Goal: Information Seeking & Learning: Find specific fact

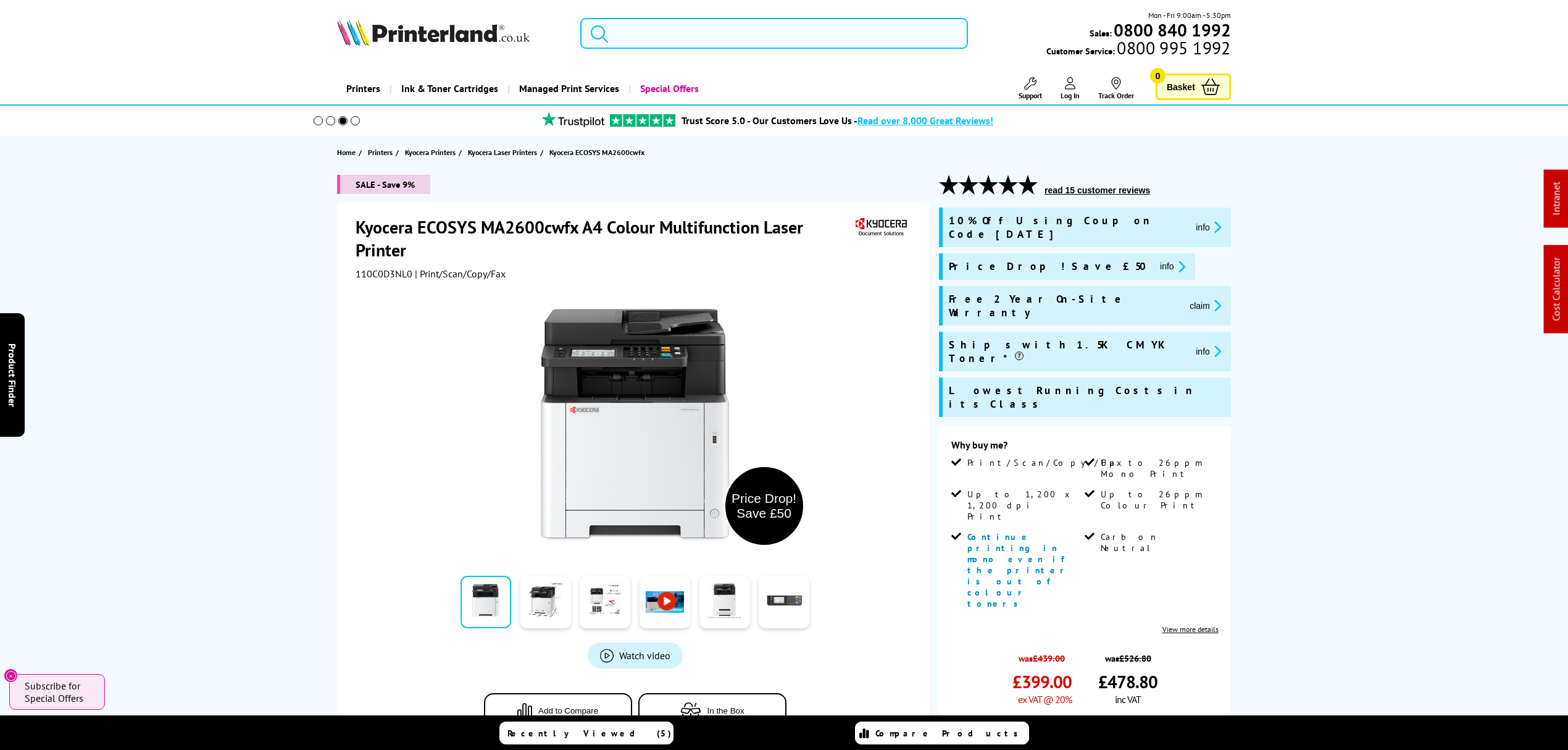
click at [744, 32] on input "search" at bounding box center [774, 34] width 388 height 31
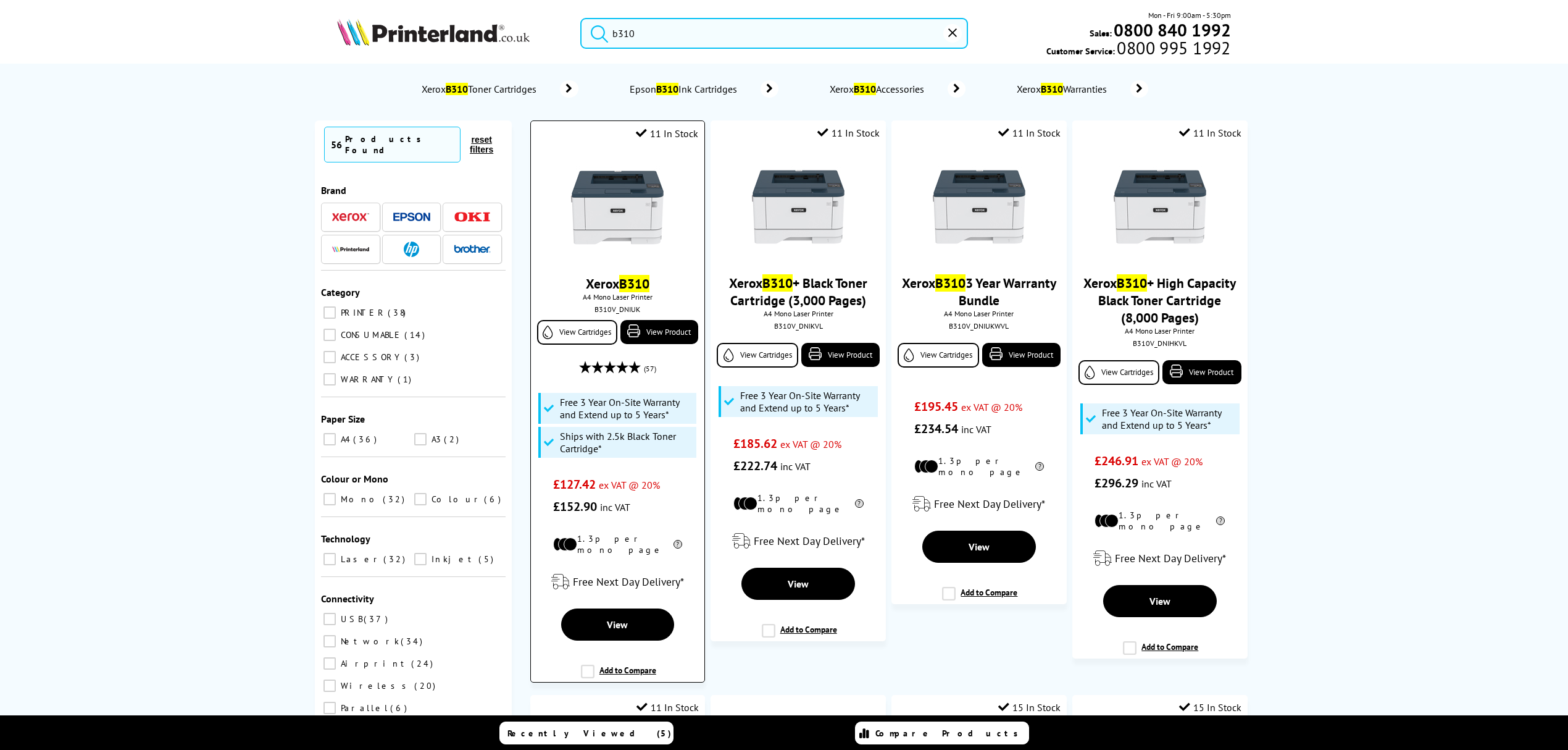
type input "b310"
click at [646, 183] on img at bounding box center [617, 207] width 93 height 93
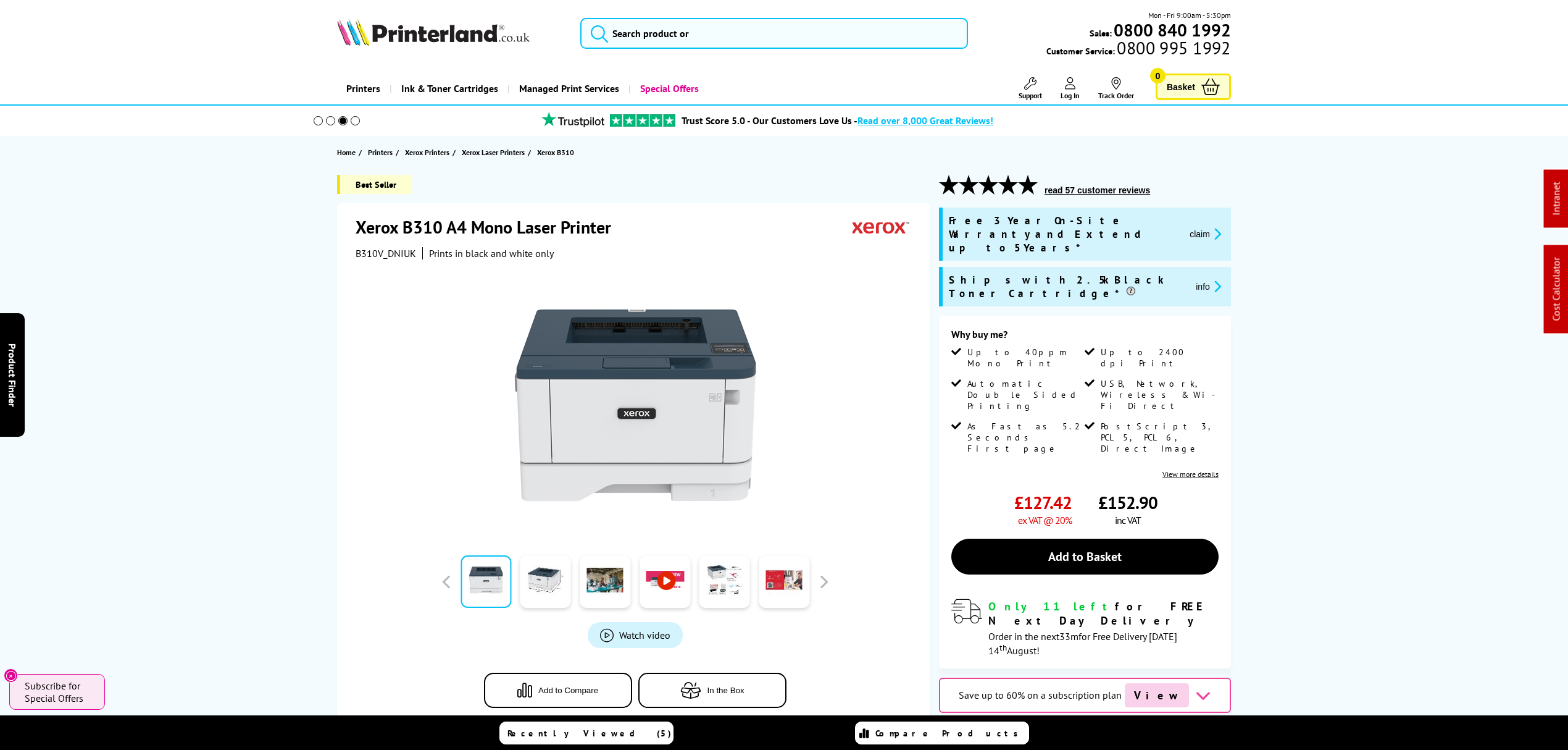
drag, startPoint x: 1273, startPoint y: 476, endPoint x: 1364, endPoint y: -25, distance: 509.2
drag, startPoint x: 212, startPoint y: 458, endPoint x: 312, endPoint y: 39, distance: 430.8
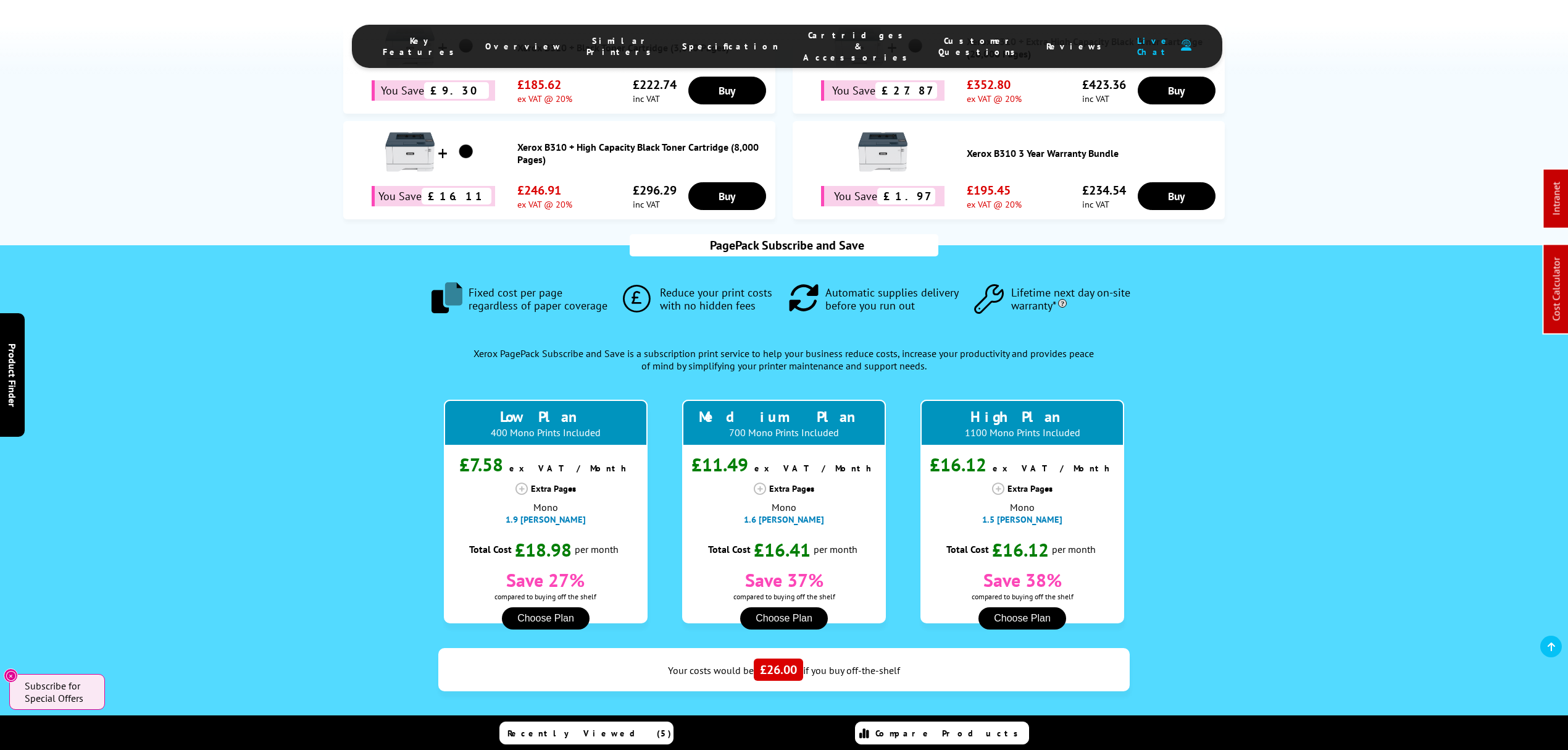
scroll to position [741, 0]
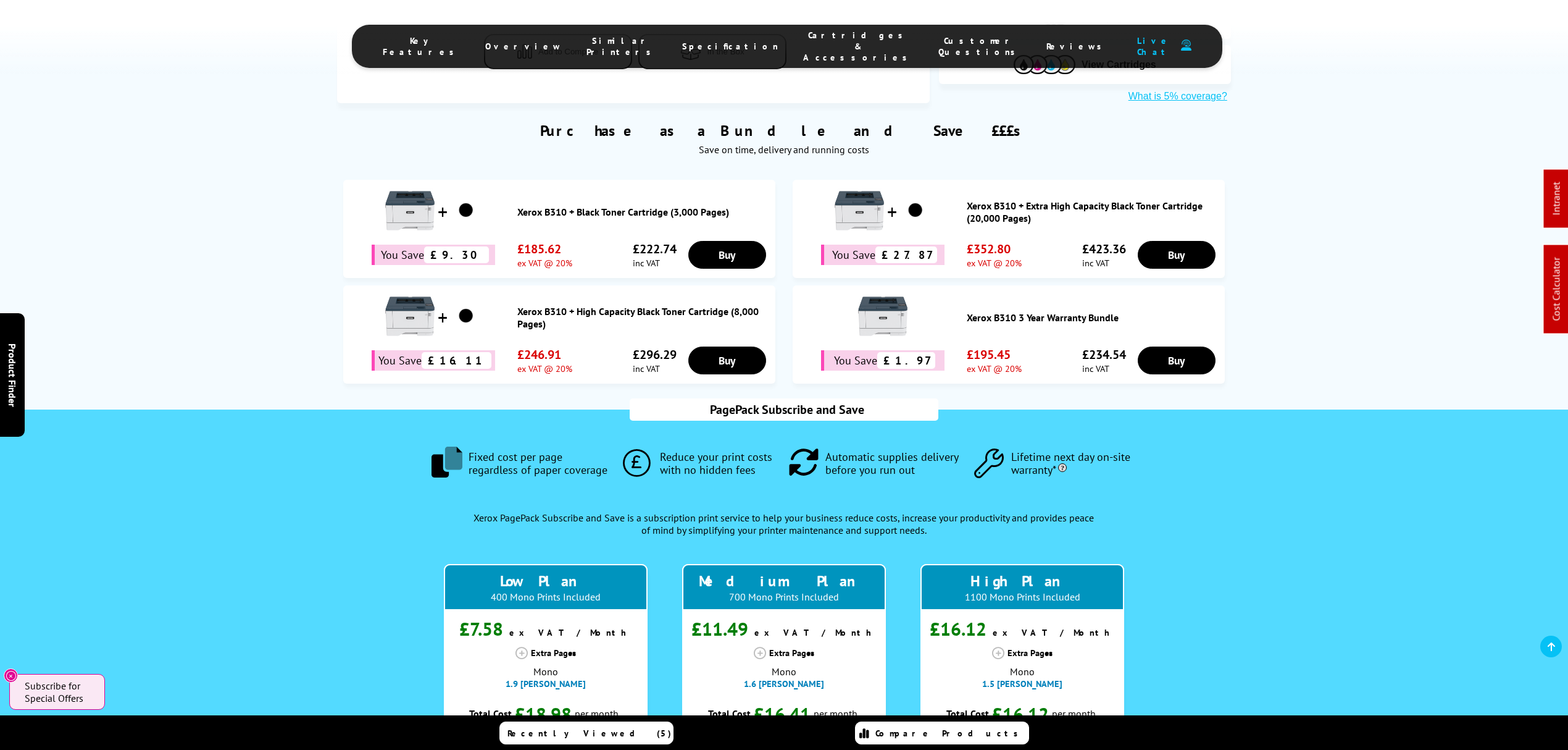
click at [590, 206] on link "Xerox B310 + Black Toner Cartridge (3,000 Pages)" at bounding box center [643, 211] width 252 height 12
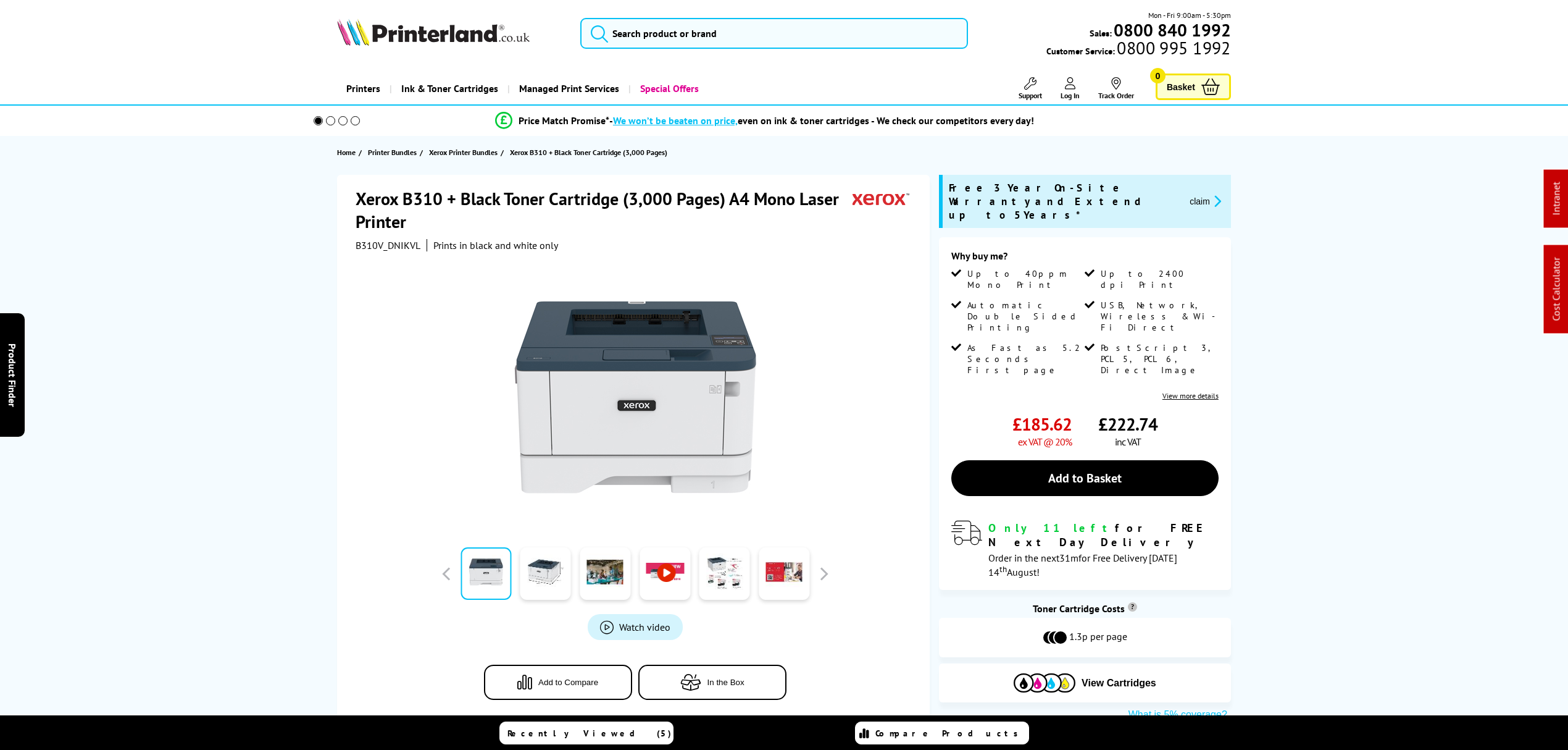
click at [381, 241] on span "B310V_DNIKVL" at bounding box center [388, 244] width 65 height 12
copy span "B310V_DNIKVL"
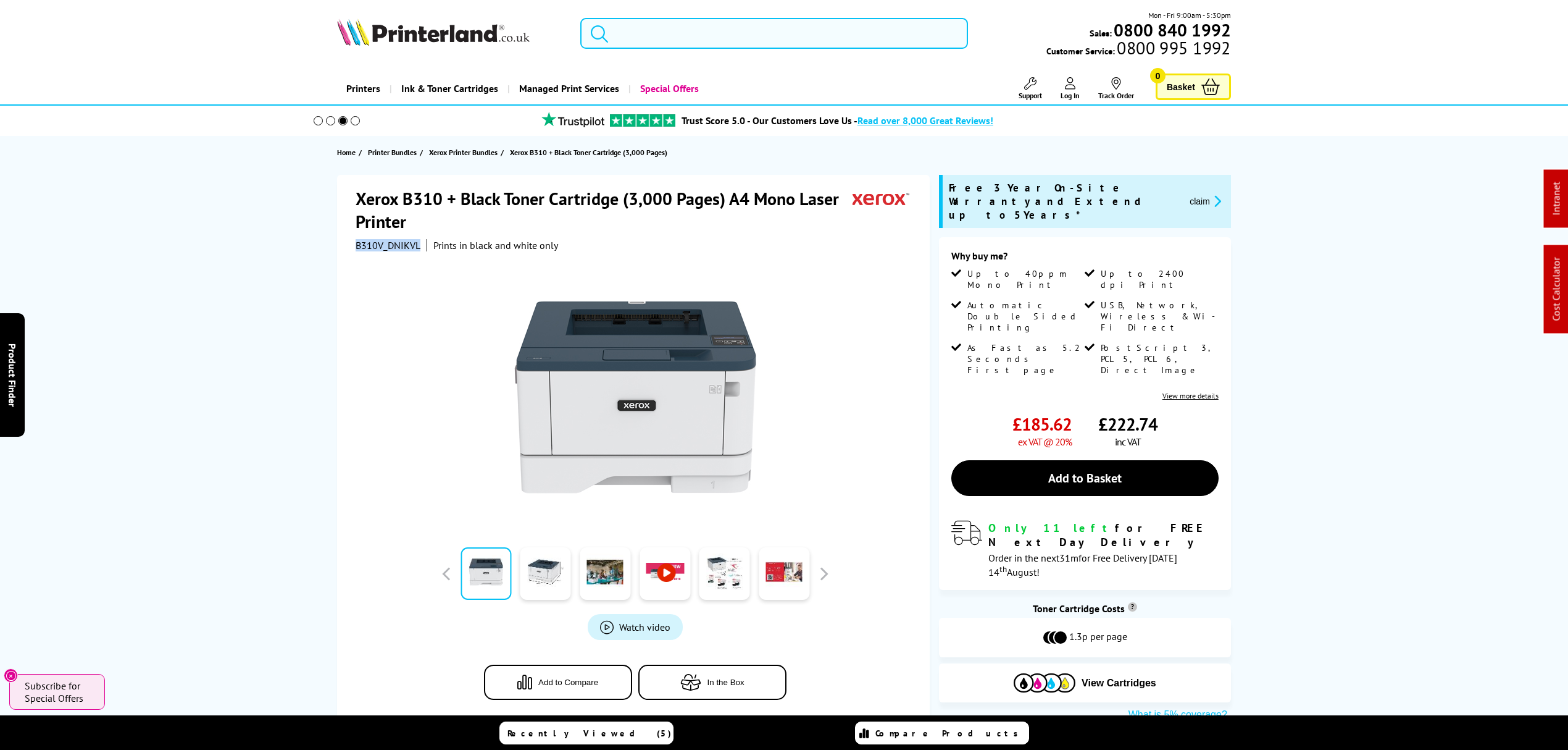
click at [693, 42] on input "search" at bounding box center [774, 34] width 388 height 31
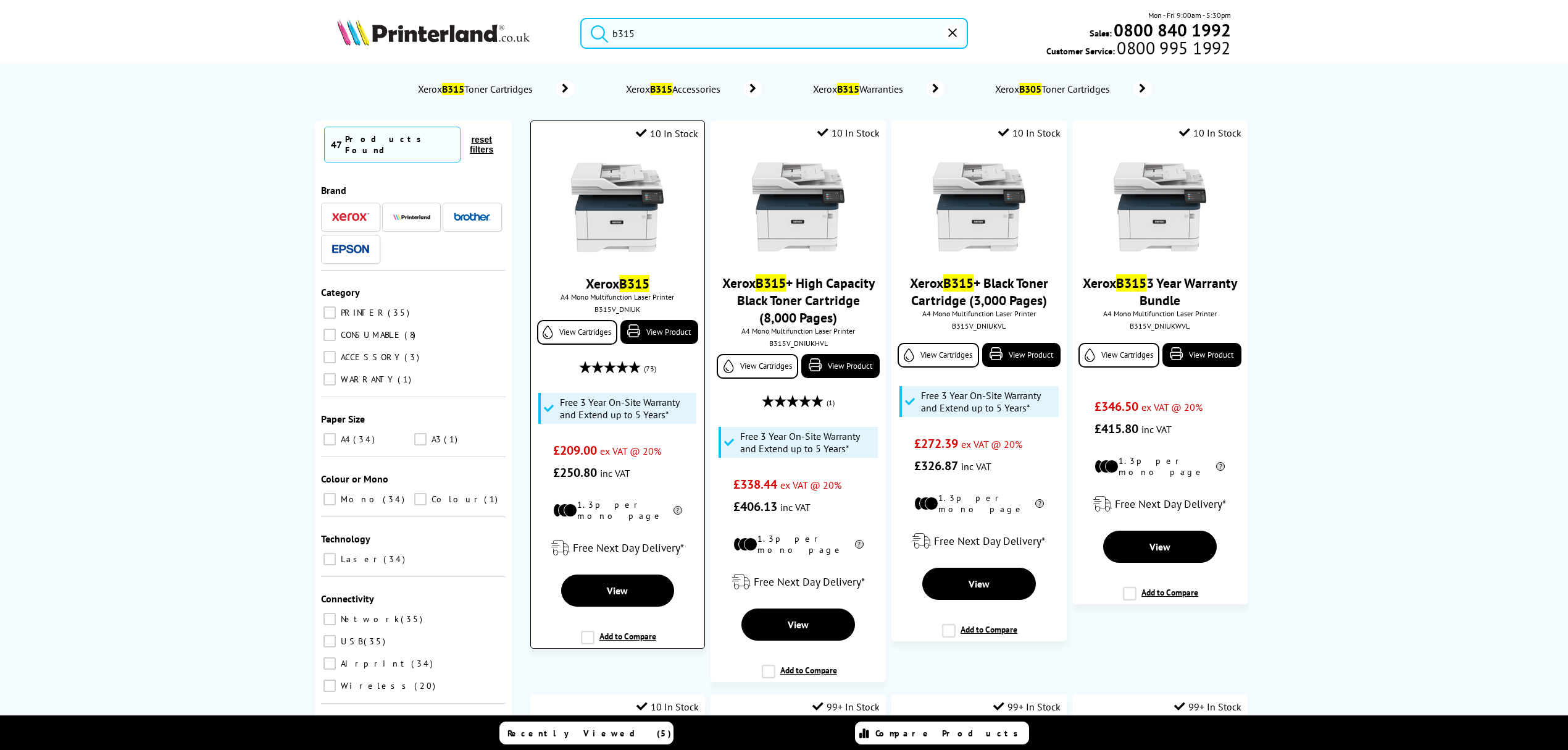
type input "b315"
click at [610, 210] on img at bounding box center [617, 207] width 93 height 93
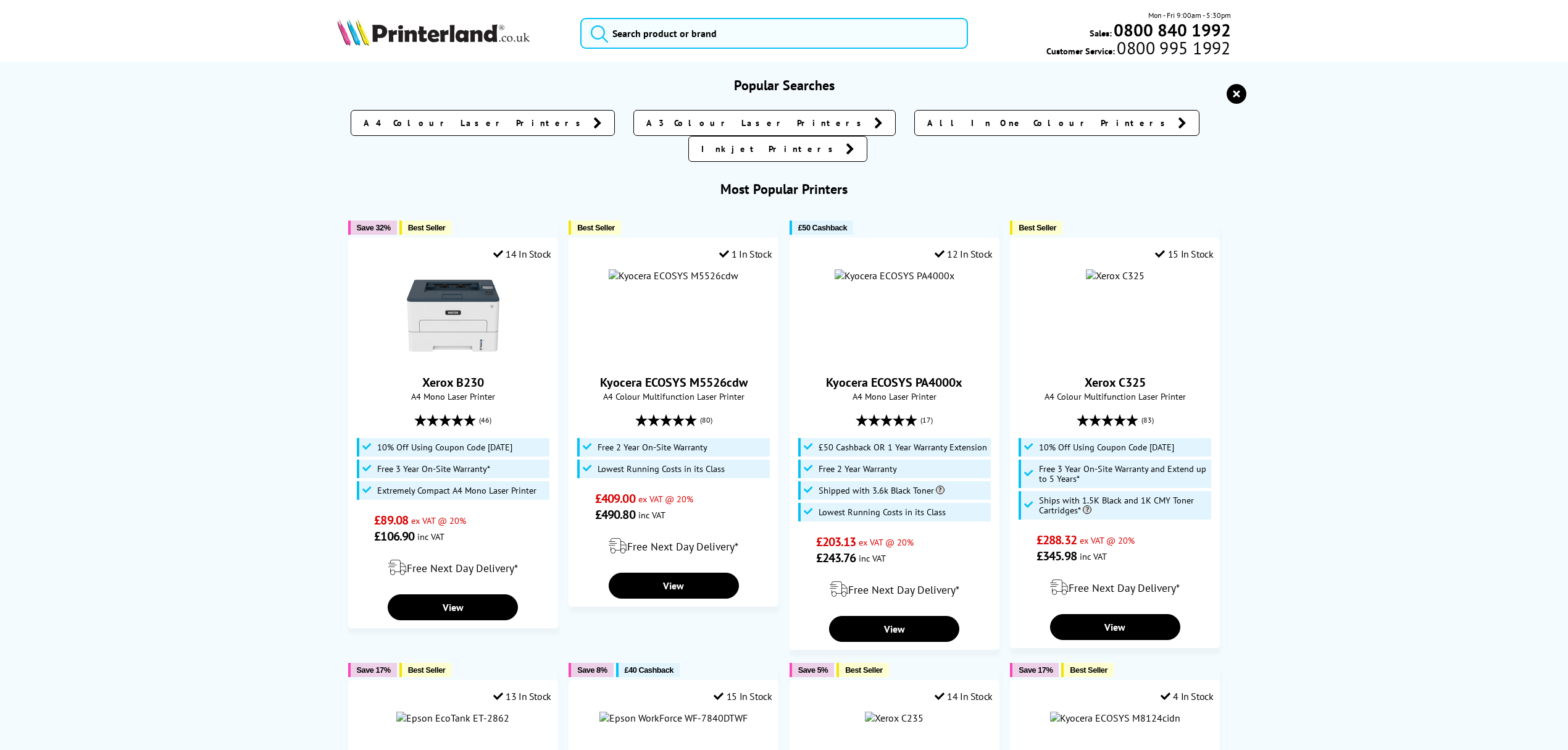
click at [765, 35] on input "search" at bounding box center [774, 34] width 388 height 31
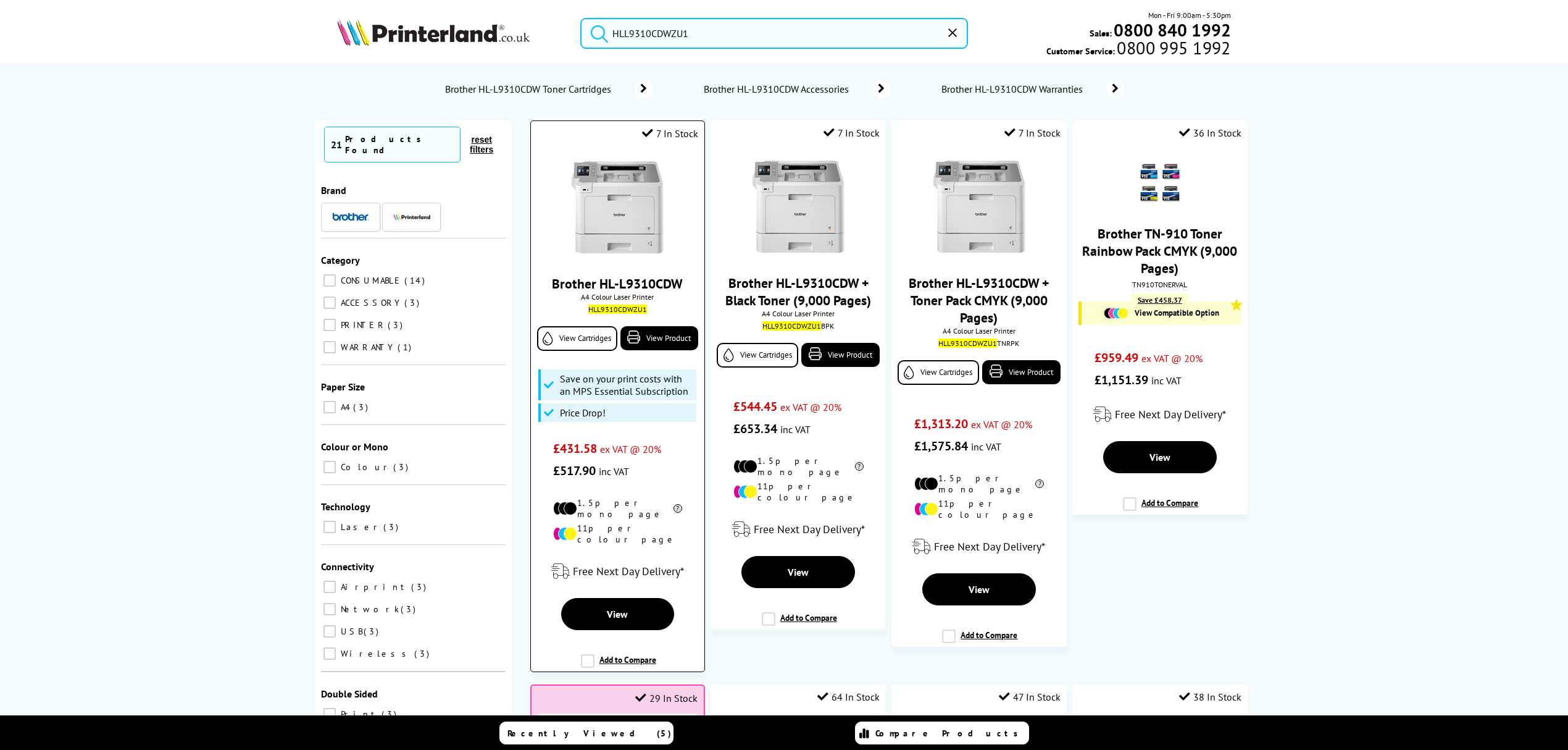
type input "HLL9310CDWZU1"
click at [610, 210] on img at bounding box center [617, 207] width 93 height 93
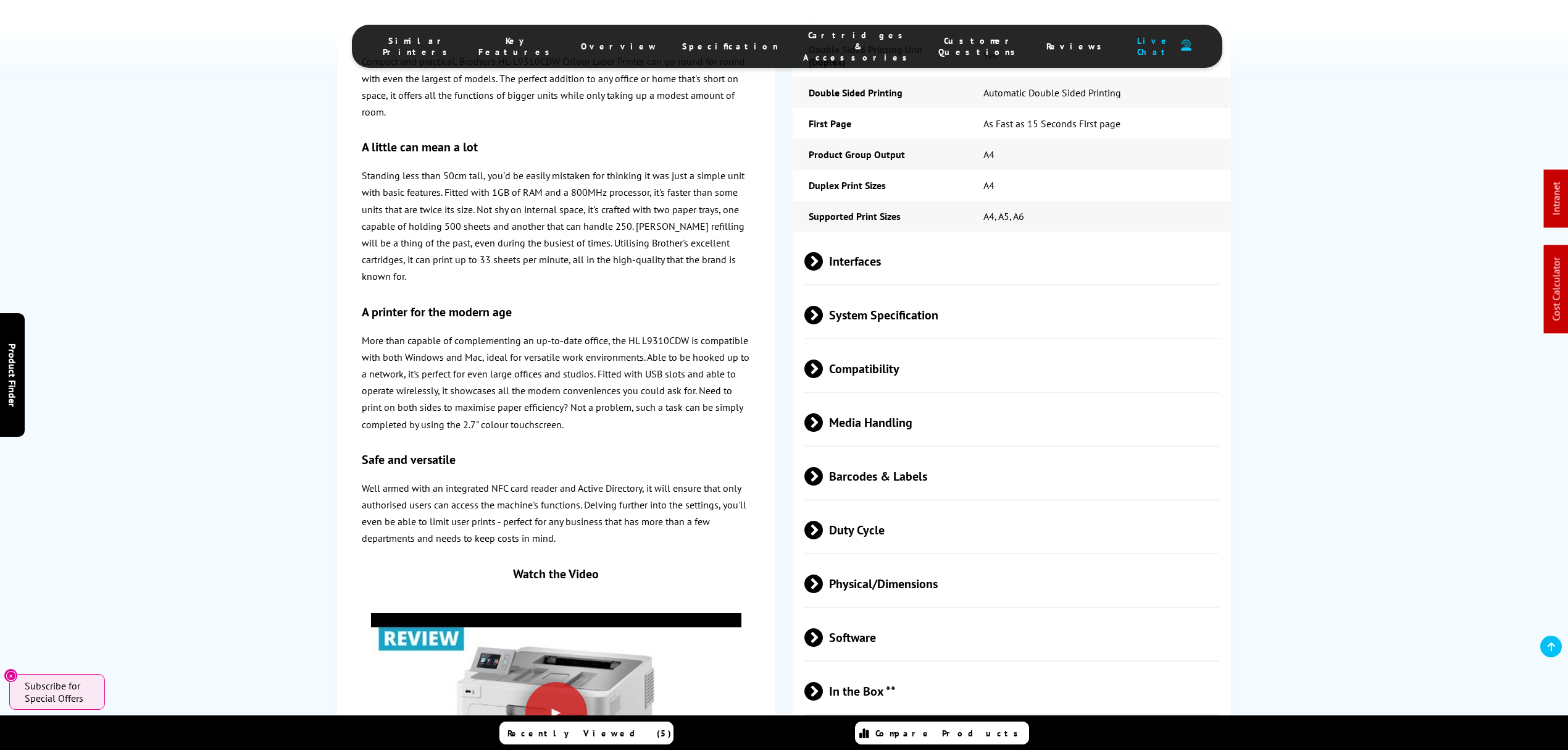
scroll to position [2852, 0]
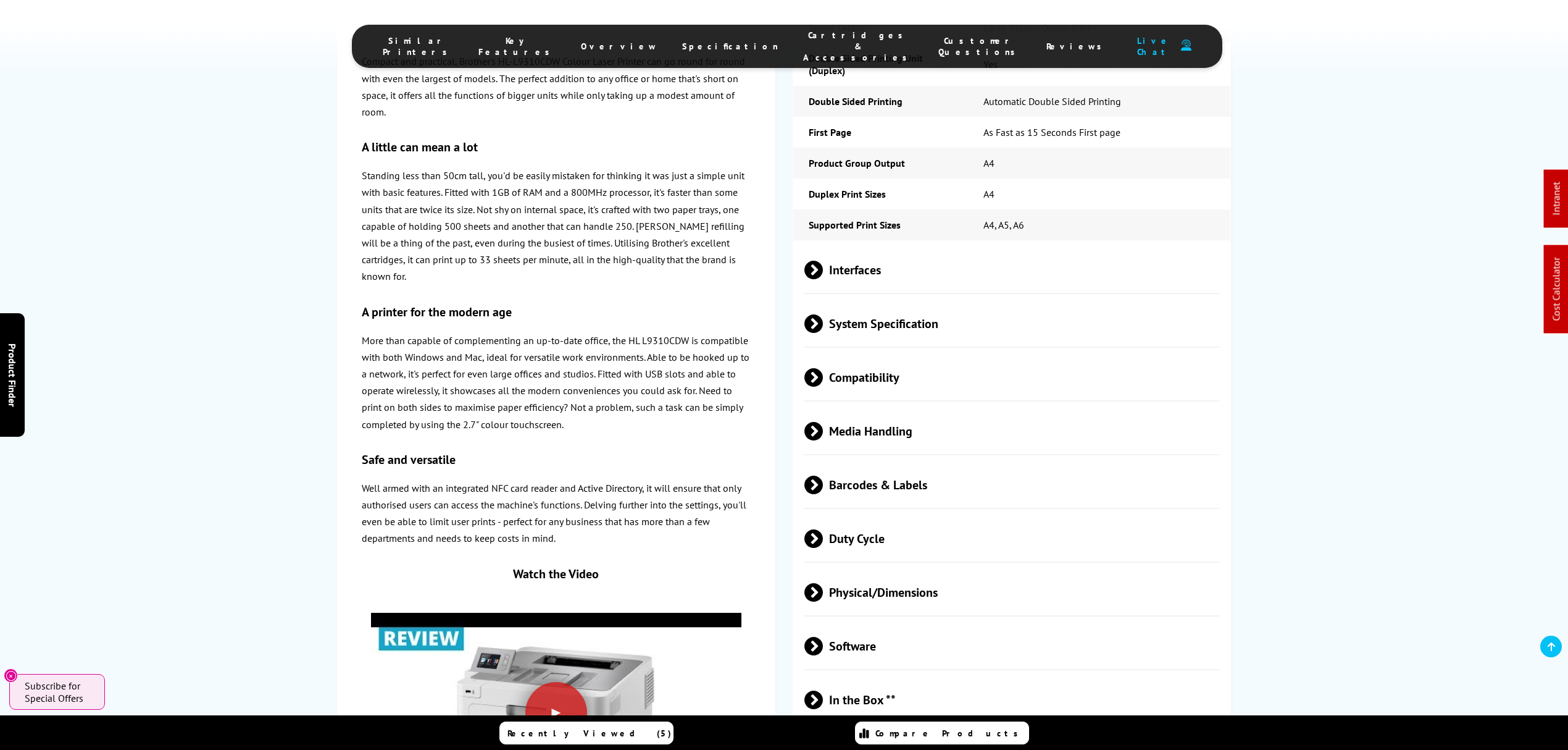
click at [890, 569] on span "Physical/Dimensions" at bounding box center [1012, 592] width 415 height 46
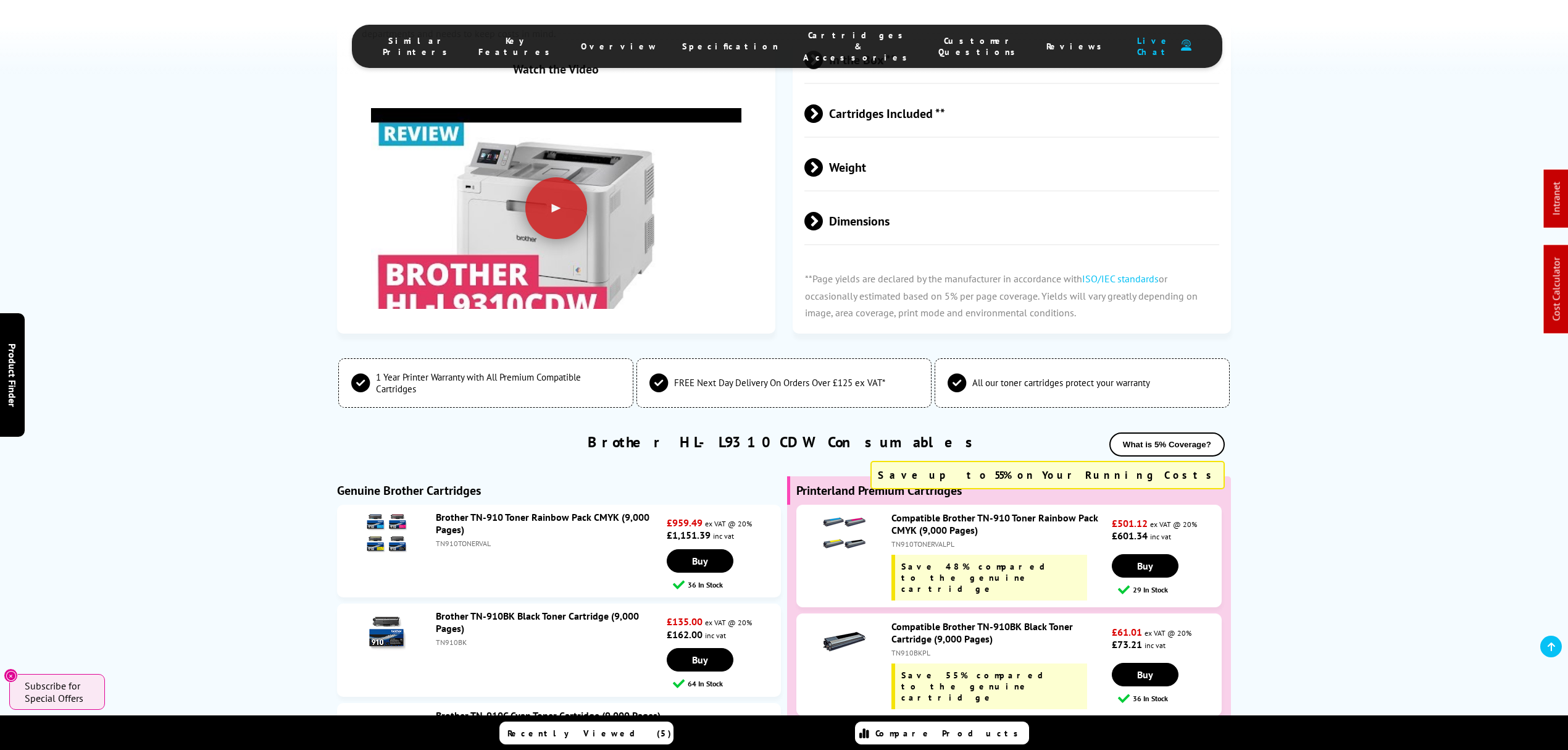
scroll to position [0, 0]
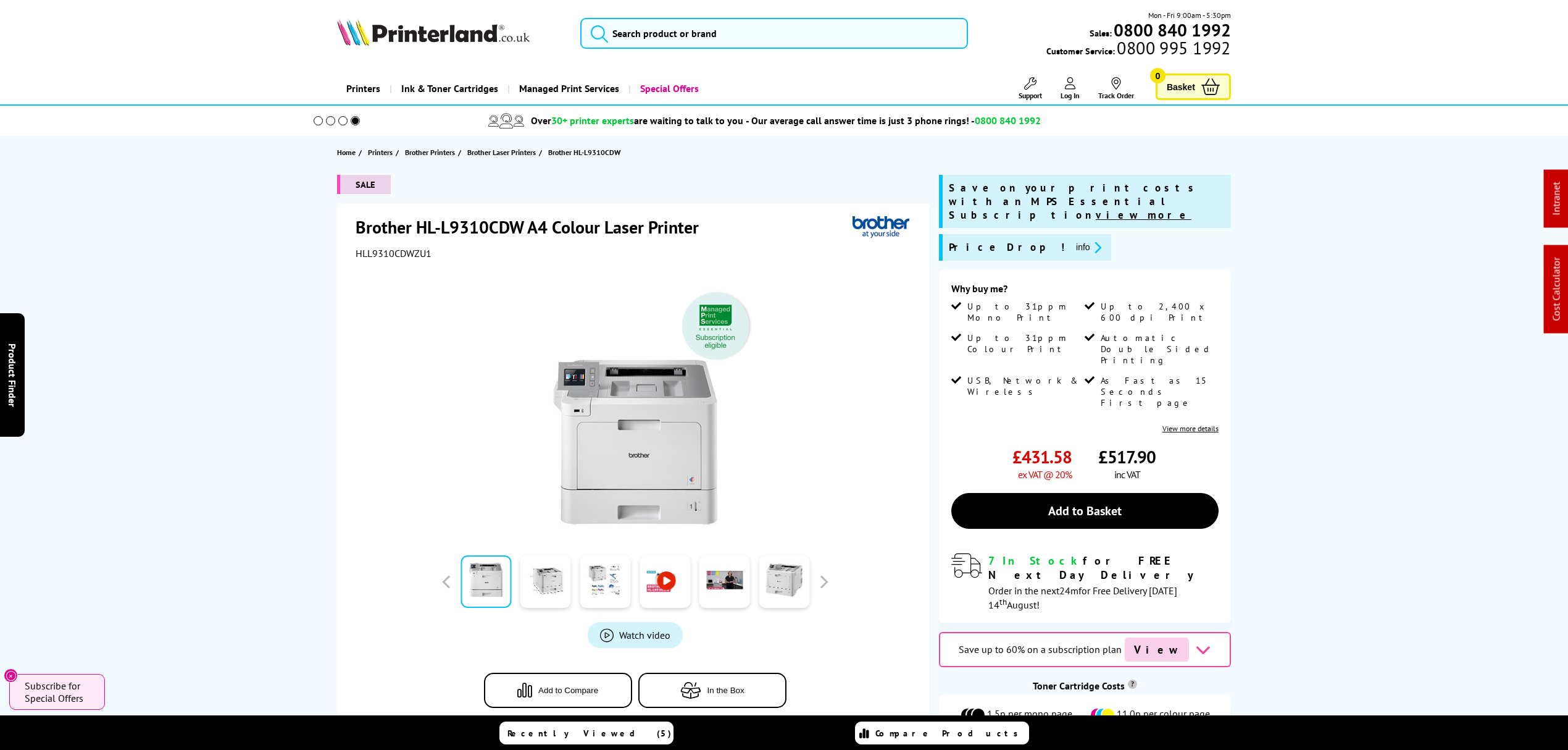
drag, startPoint x: 176, startPoint y: 550, endPoint x: 339, endPoint y: 140, distance: 441.2
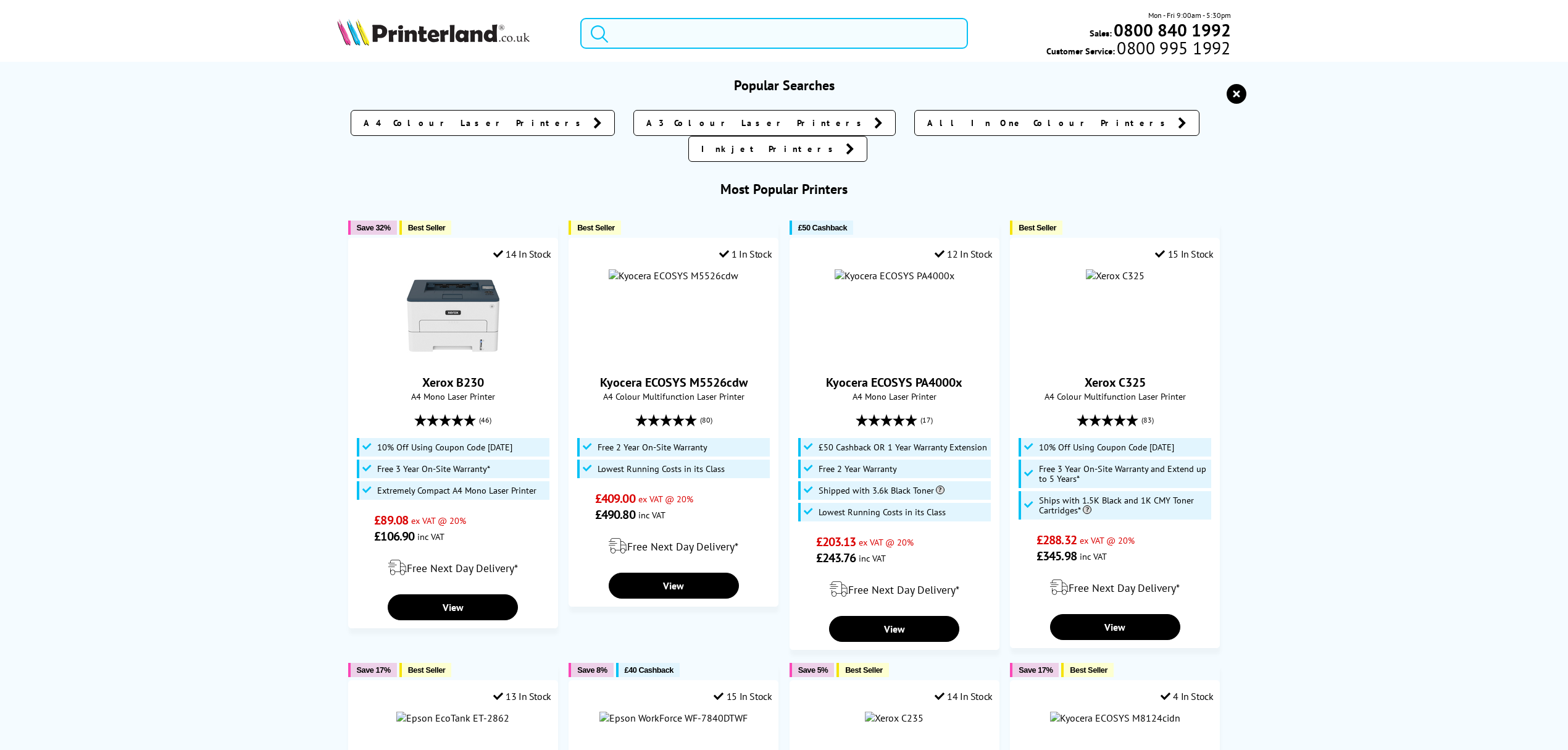
click at [707, 28] on input "search" at bounding box center [774, 34] width 388 height 31
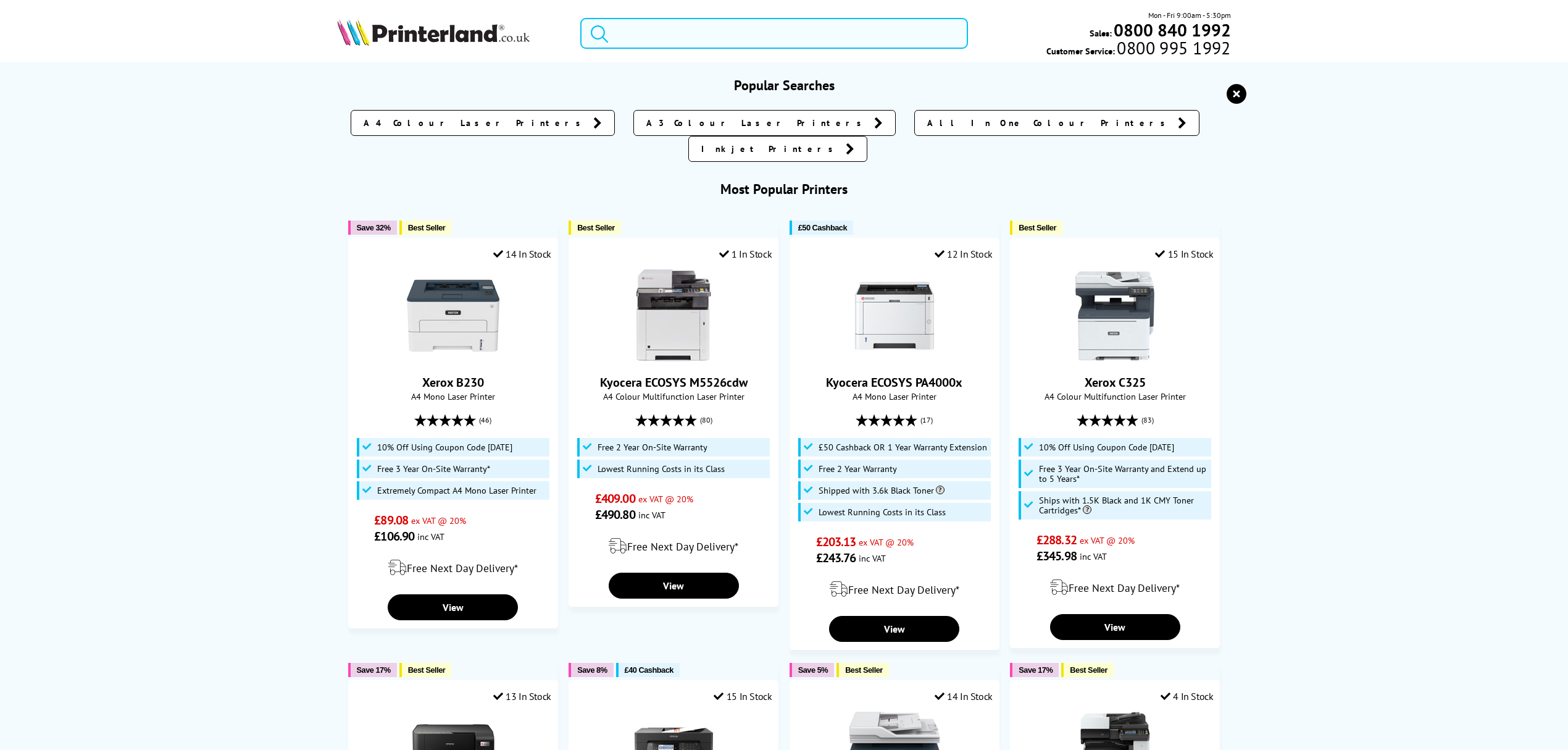
click at [719, 29] on input "search" at bounding box center [774, 34] width 388 height 31
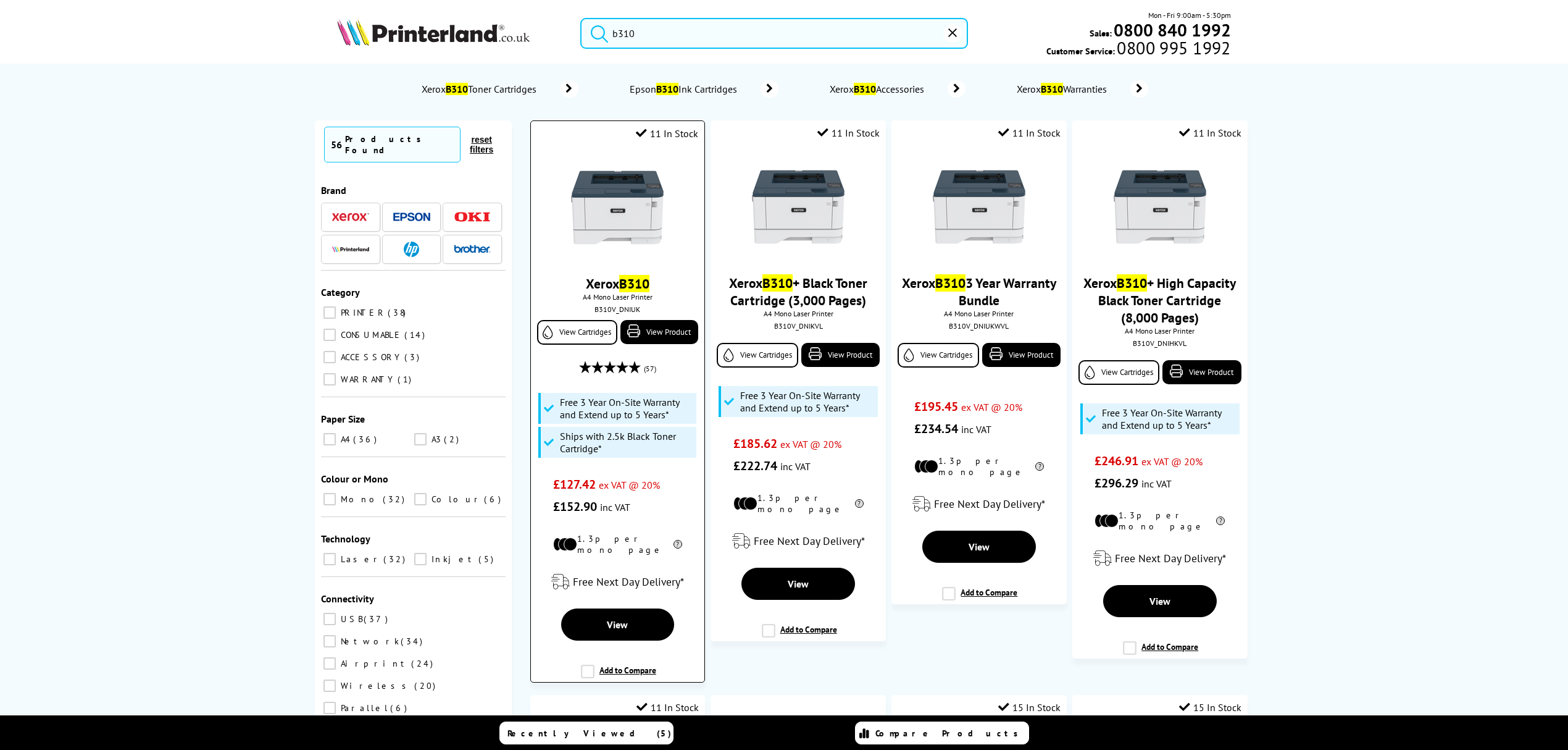
type input "b310"
click at [586, 217] on img at bounding box center [617, 207] width 93 height 93
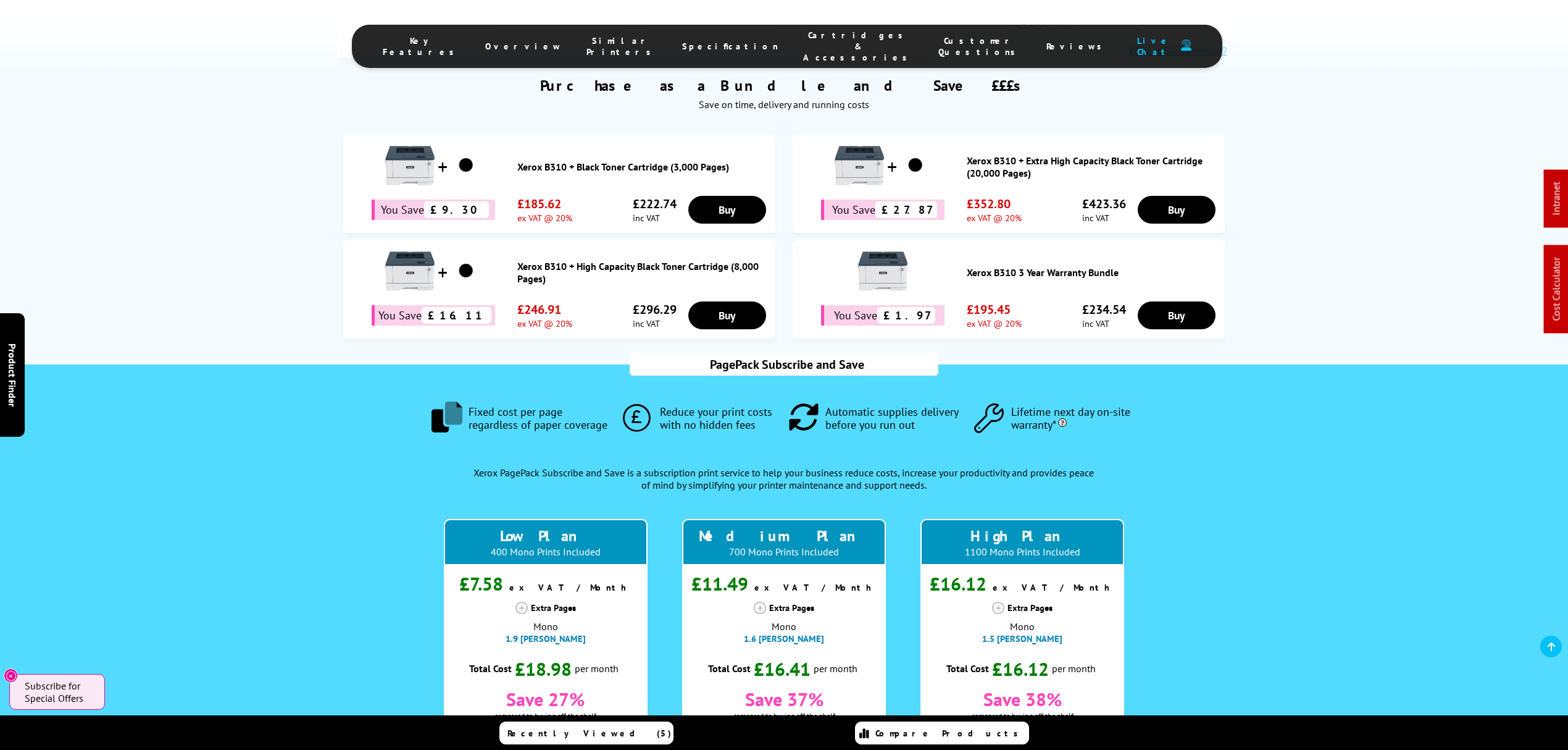
scroll to position [671, 0]
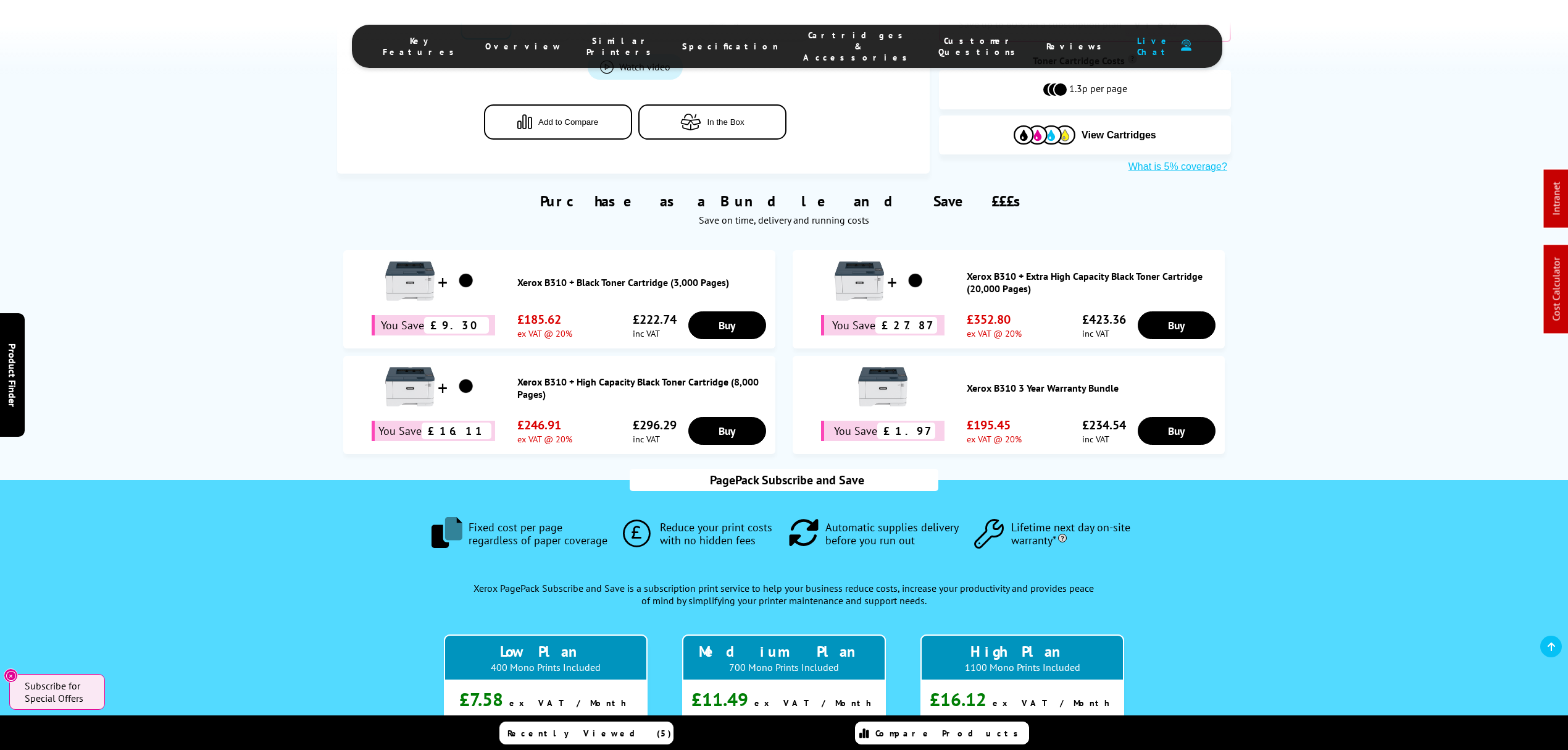
click at [652, 276] on link "Xerox B310 + Black Toner Cartridge (3,000 Pages)" at bounding box center [643, 282] width 252 height 12
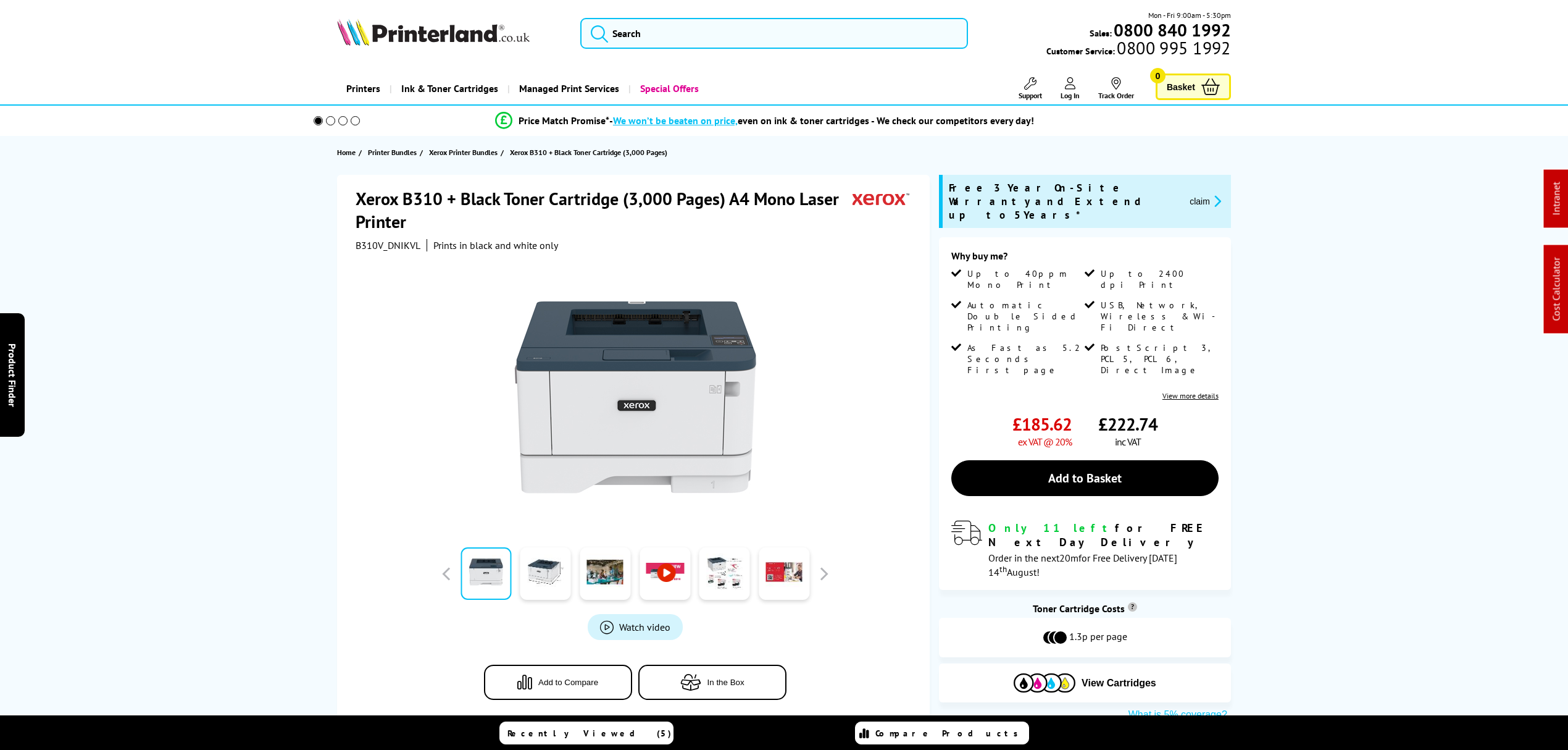
click at [380, 235] on div "Xerox B310 + Black Toner Cartridge (3,000 Pages) A4 Mono Laser Printer B310V_DN…" at bounding box center [635, 219] width 559 height 64
click at [379, 239] on span "B310V_DNIKVL" at bounding box center [388, 244] width 65 height 12
copy div "B310V_DNIKVL"
click at [1217, 196] on icon "promo-description" at bounding box center [1216, 201] width 11 height 13
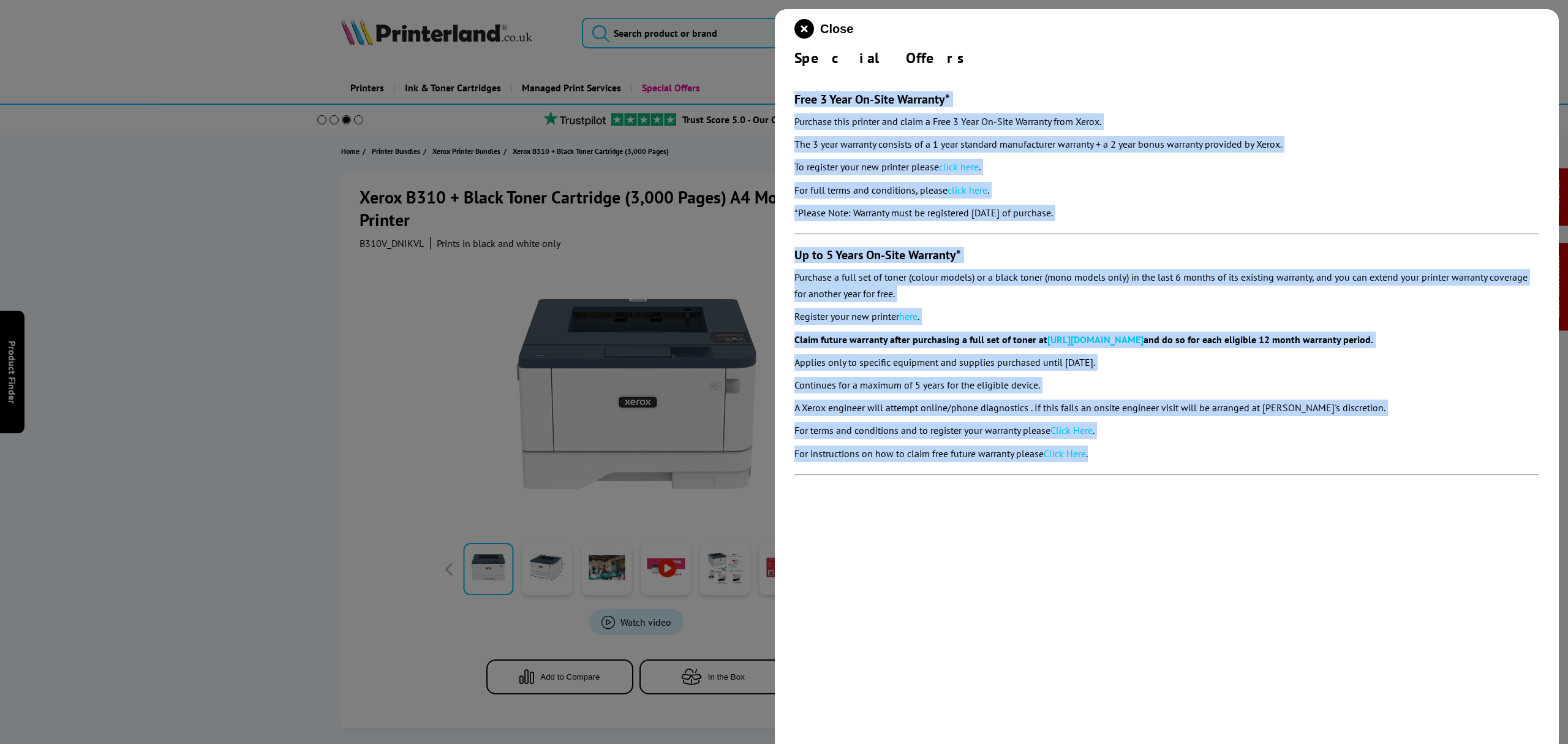
drag, startPoint x: 1120, startPoint y: 456, endPoint x: 787, endPoint y: 97, distance: 489.7
click at [787, 97] on div "Close Special Offers Free 3 Year On-Site Warranty* Purchase this printer and cl…" at bounding box center [1166, 381] width 784 height 744
copy section "Lore 0 Ipsu Do-Sita Consecte* Adipisci elit seddoei tem incid u Labo 2 Etdo Ma-…"
click at [804, 25] on icon "close modal" at bounding box center [804, 29] width 20 height 20
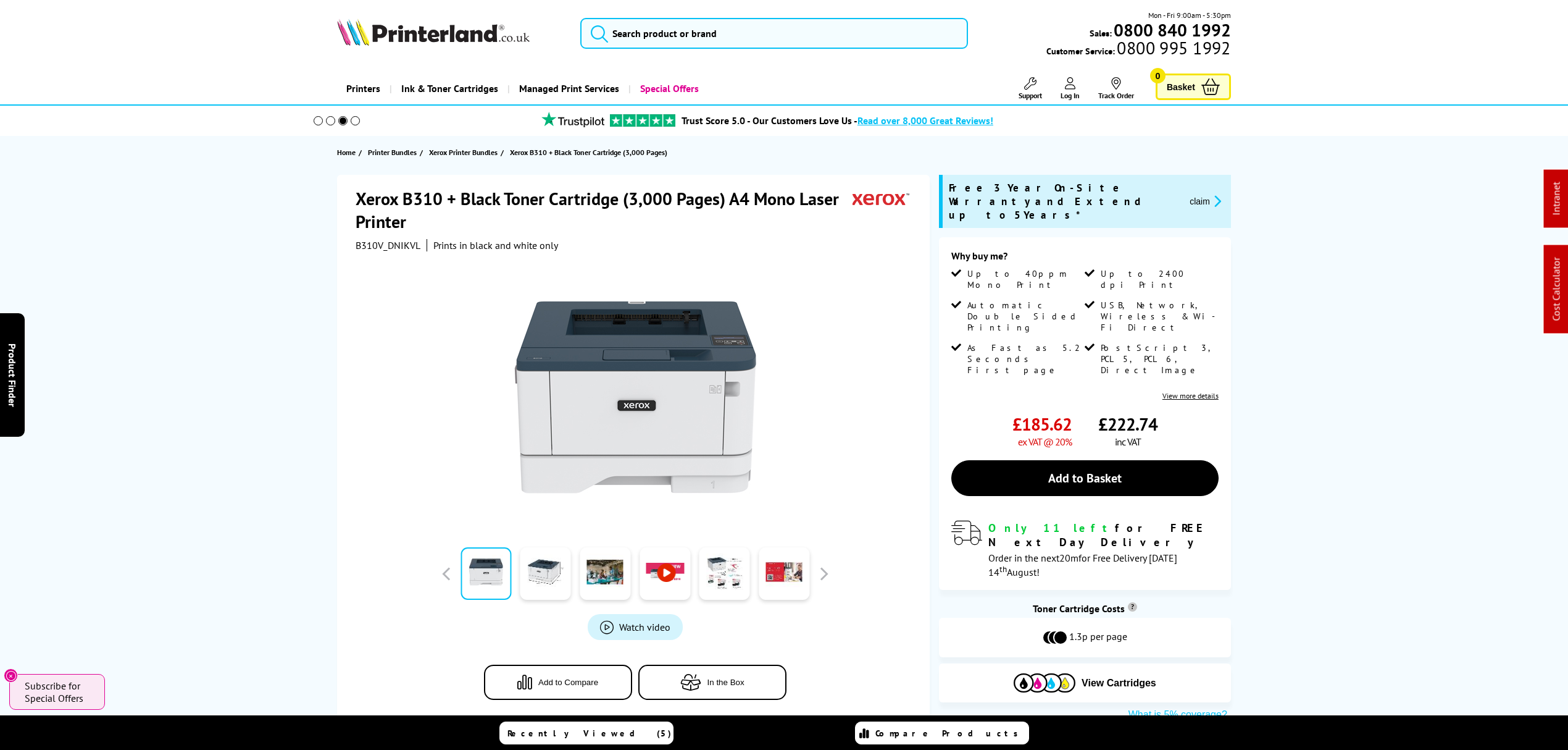
drag, startPoint x: 897, startPoint y: 551, endPoint x: 807, endPoint y: 80, distance: 479.5
click at [781, 35] on input "search" at bounding box center [774, 34] width 388 height 31
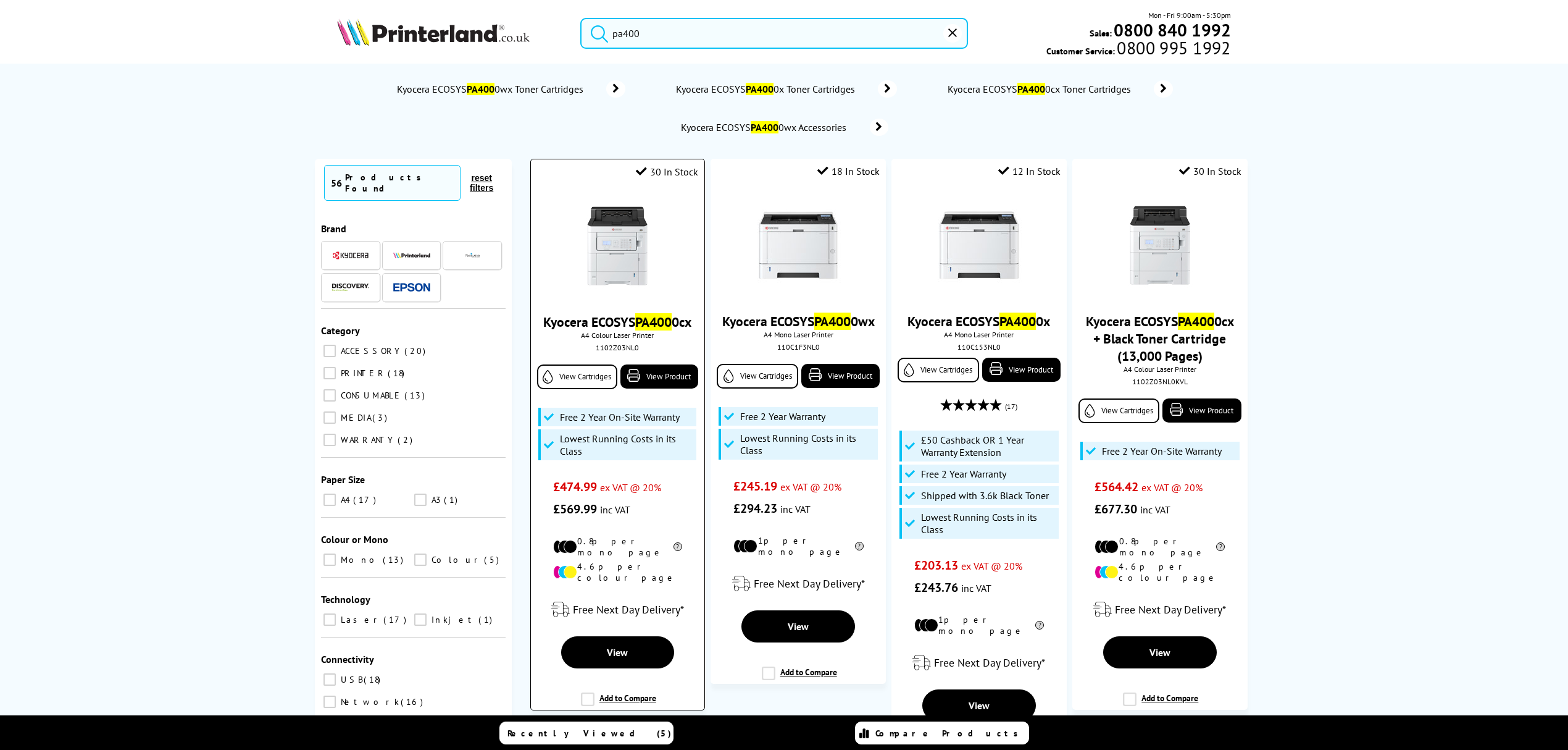
type input "pa400"
click at [595, 226] on img at bounding box center [617, 245] width 93 height 93
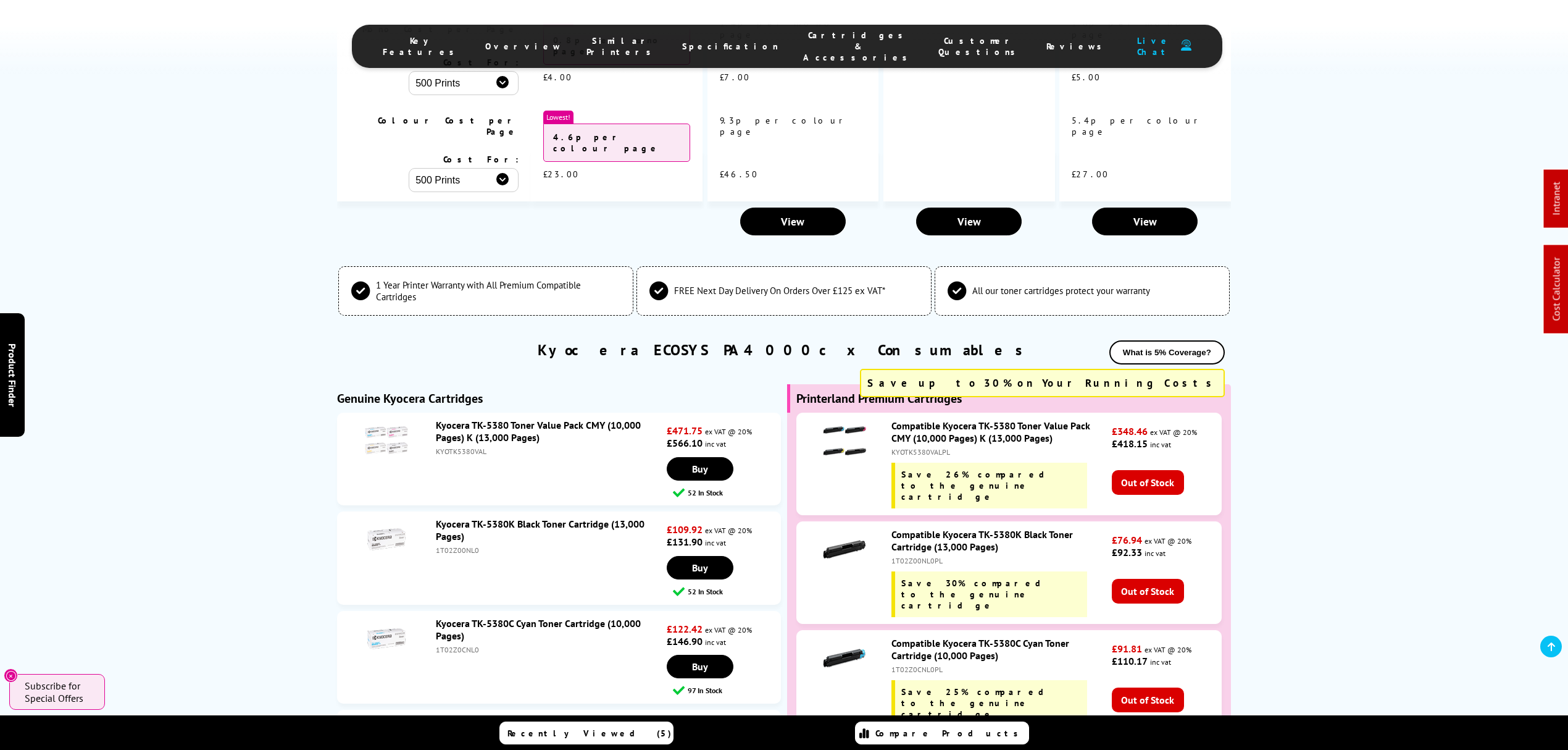
click at [452, 446] on div "KYOTK5380VAL" at bounding box center [550, 451] width 228 height 9
copy div "KYOTK5380VAL"
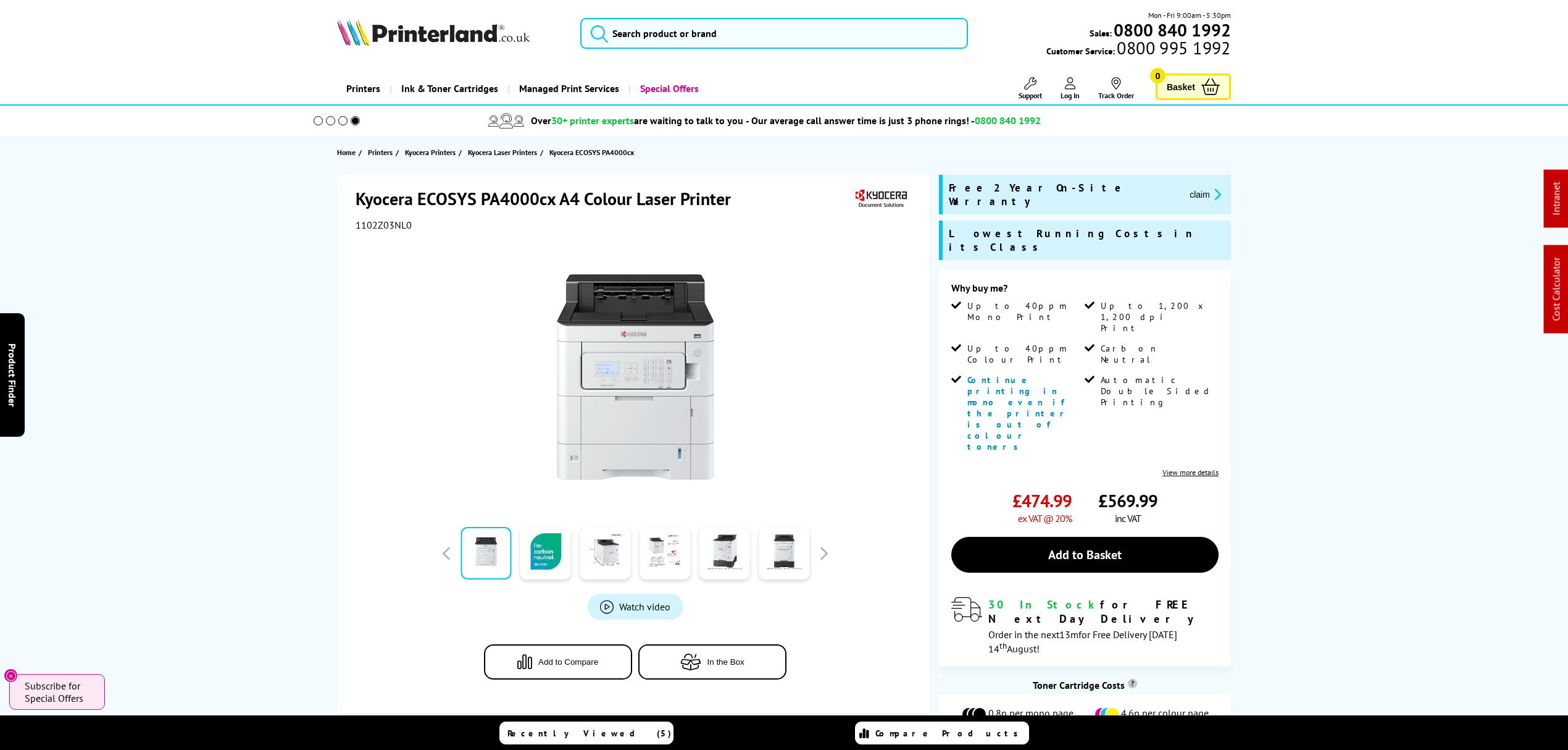
drag, startPoint x: 1040, startPoint y: 422, endPoint x: 1014, endPoint y: -50, distance: 472.7
click at [913, 20] on input "search" at bounding box center [774, 34] width 388 height 31
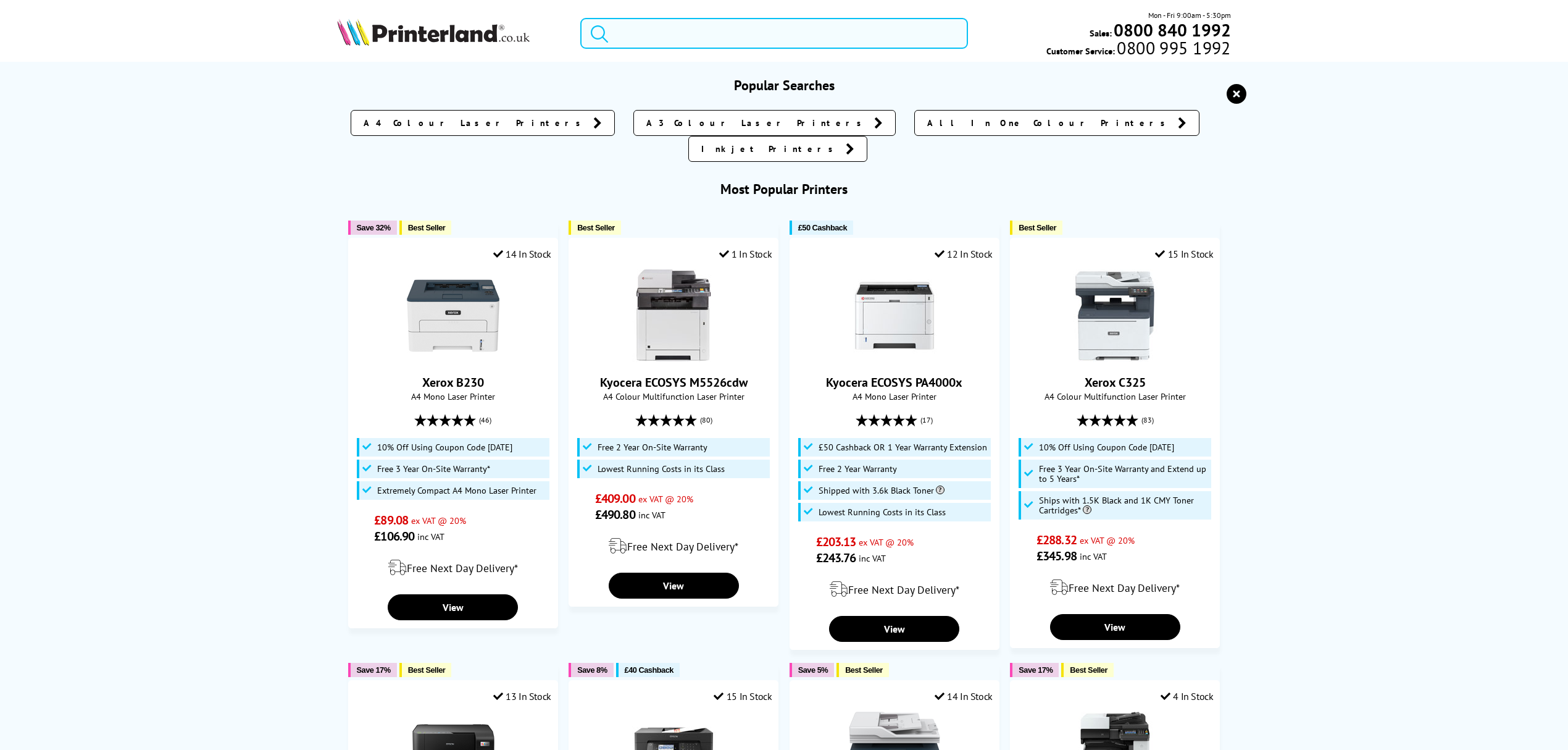
paste input "1102Z03NL0"
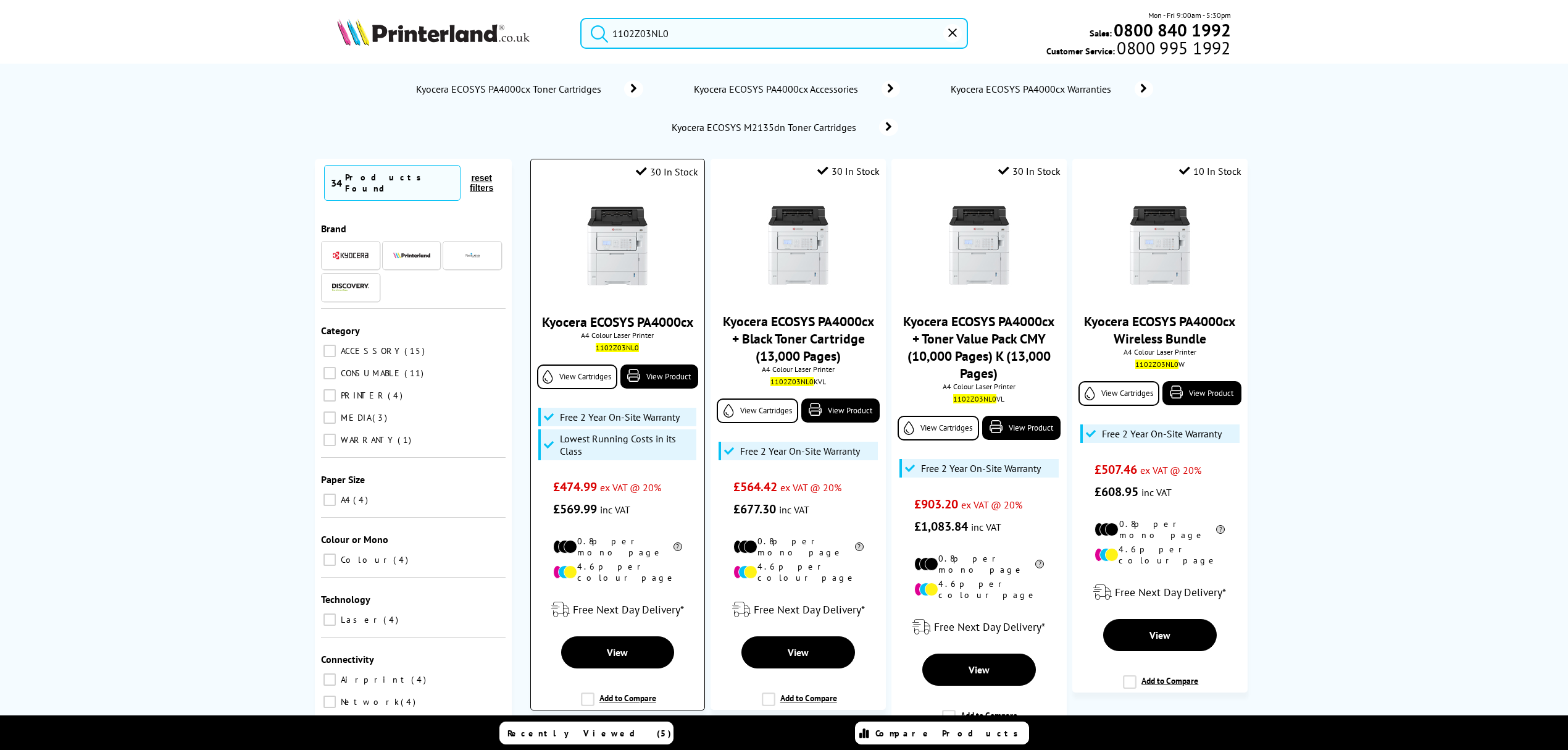
type input "1102Z03NL0"
click at [620, 245] on img at bounding box center [617, 245] width 93 height 93
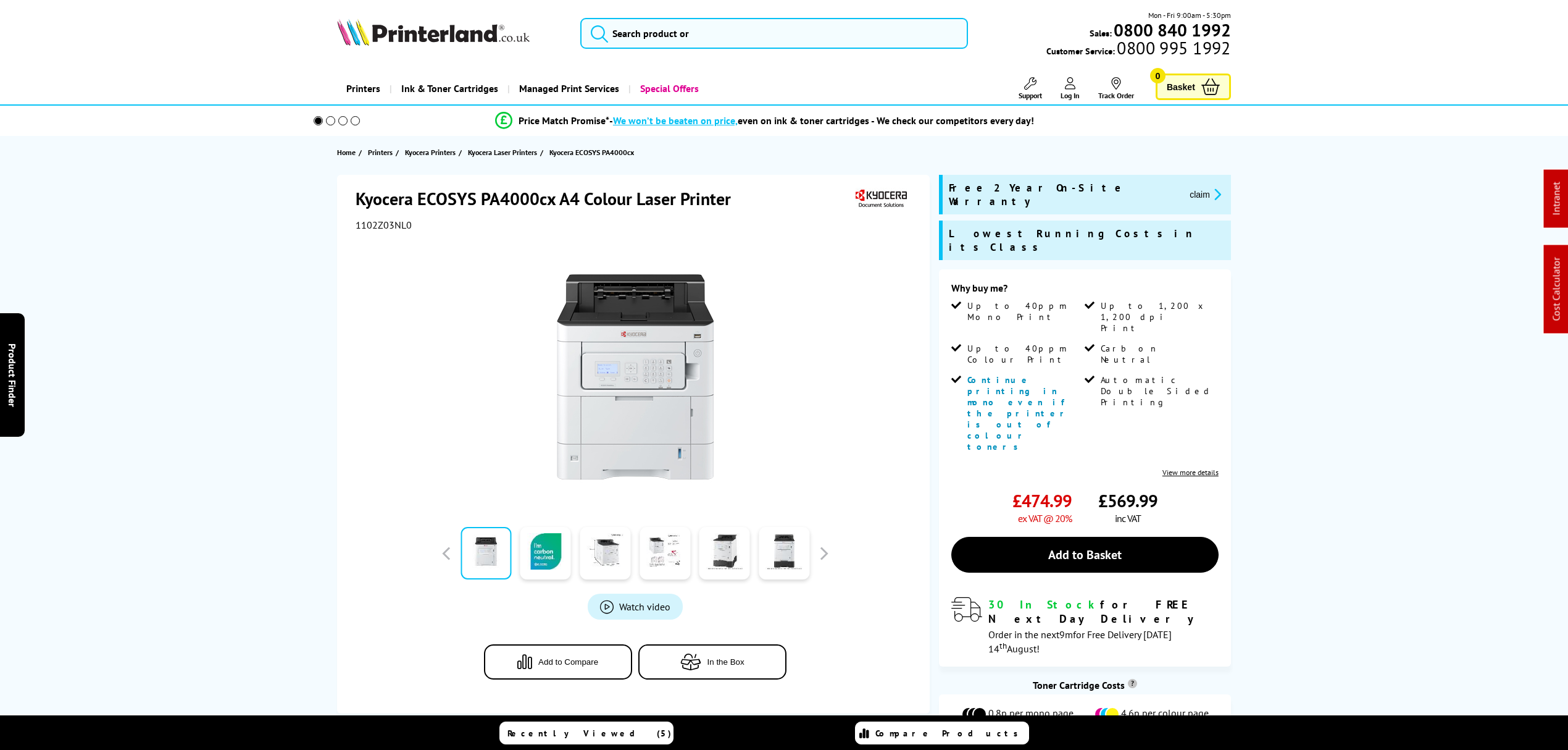
click at [1186, 187] on button "claim" at bounding box center [1206, 194] width 39 height 14
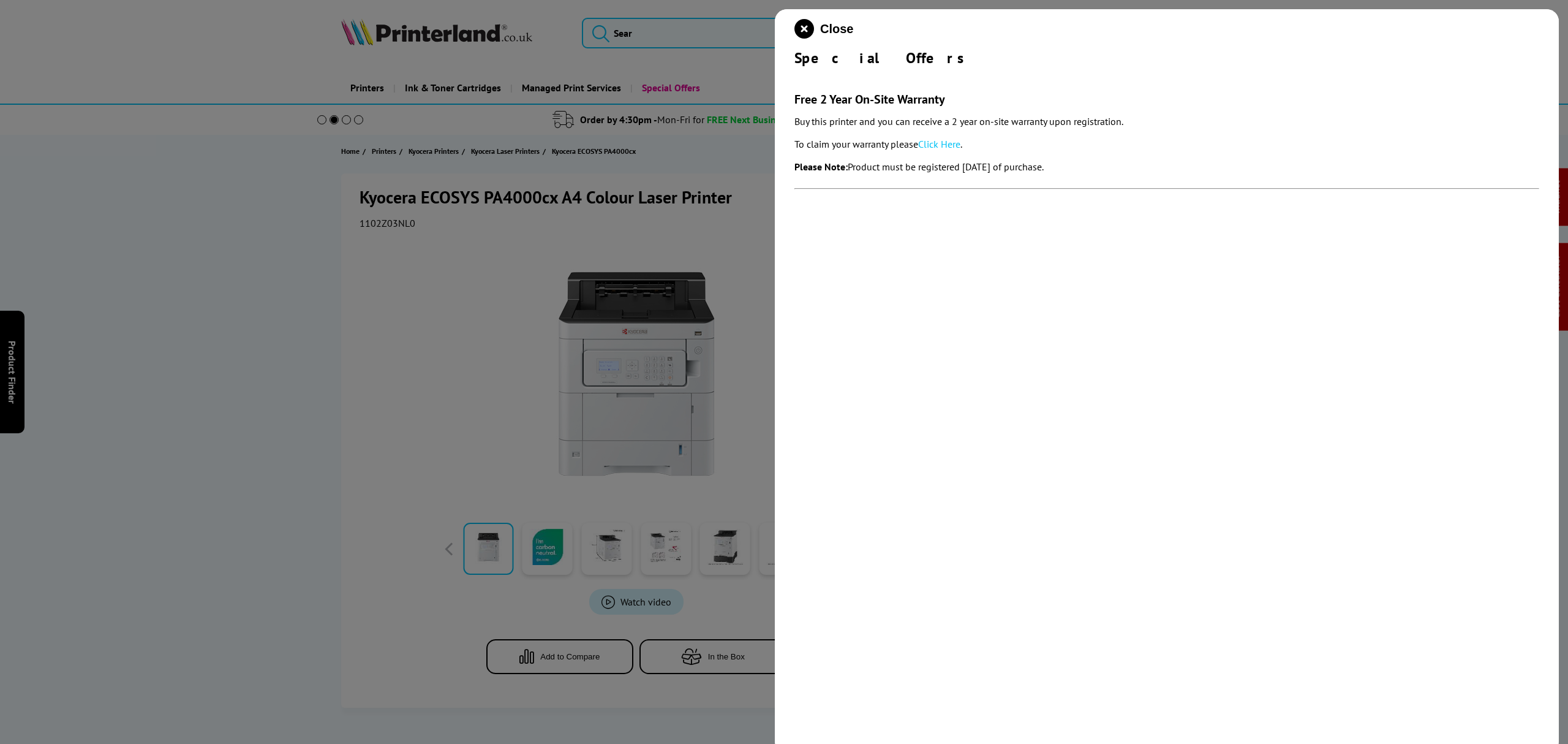
drag, startPoint x: 1088, startPoint y: 169, endPoint x: 787, endPoint y: 99, distance: 309.0
click at [787, 99] on div "Close Special Offers Free 2 Year On-Site Warranty Buy this printer and you can …" at bounding box center [1166, 381] width 784 height 744
copy section "Free 2 Year On-Site Warranty Buy this printer and you can receive a 2 year on-s…"
click at [807, 24] on icon "close modal" at bounding box center [804, 29] width 20 height 20
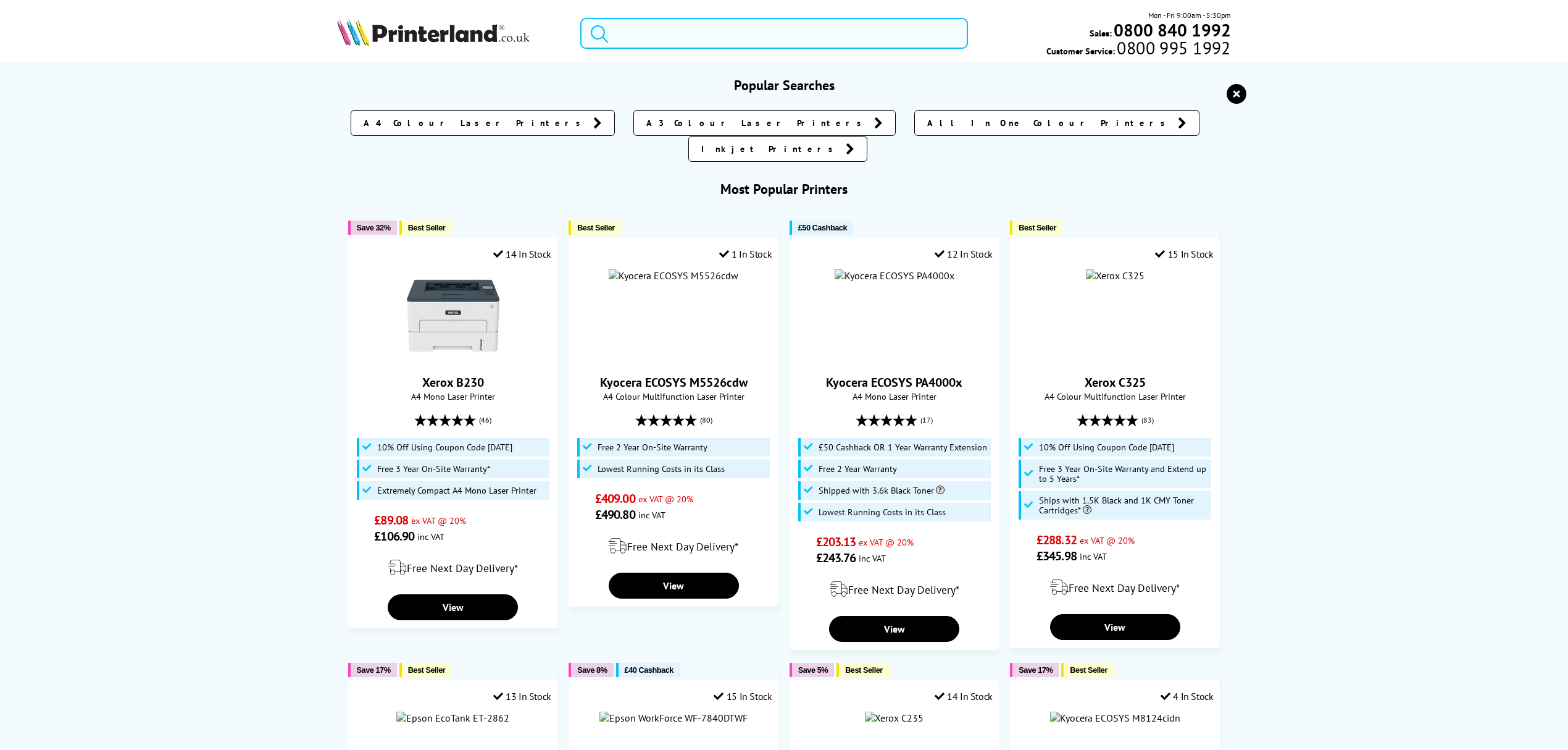
click at [791, 35] on input "search" at bounding box center [774, 34] width 388 height 31
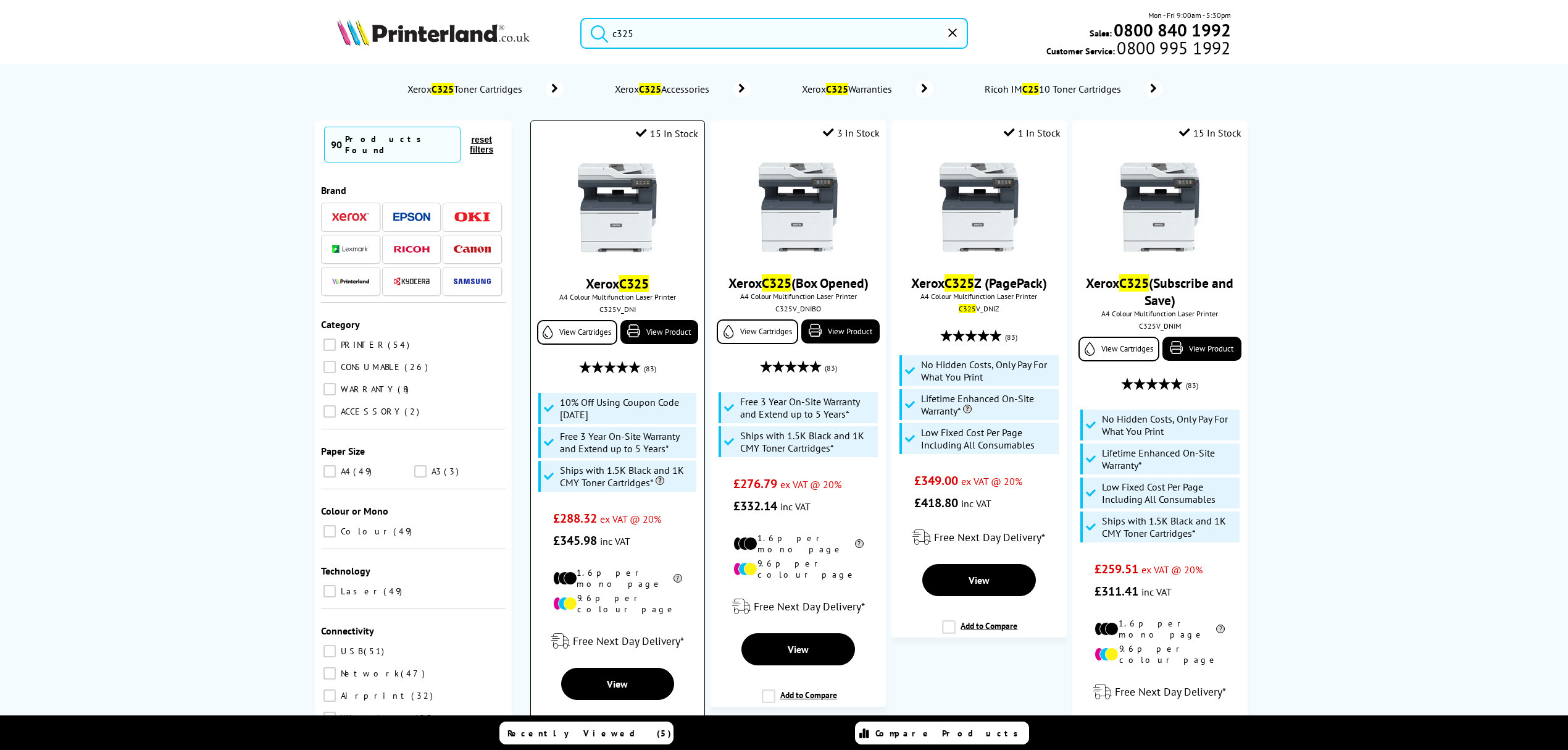
type input "c325"
click at [626, 190] on img at bounding box center [617, 207] width 93 height 93
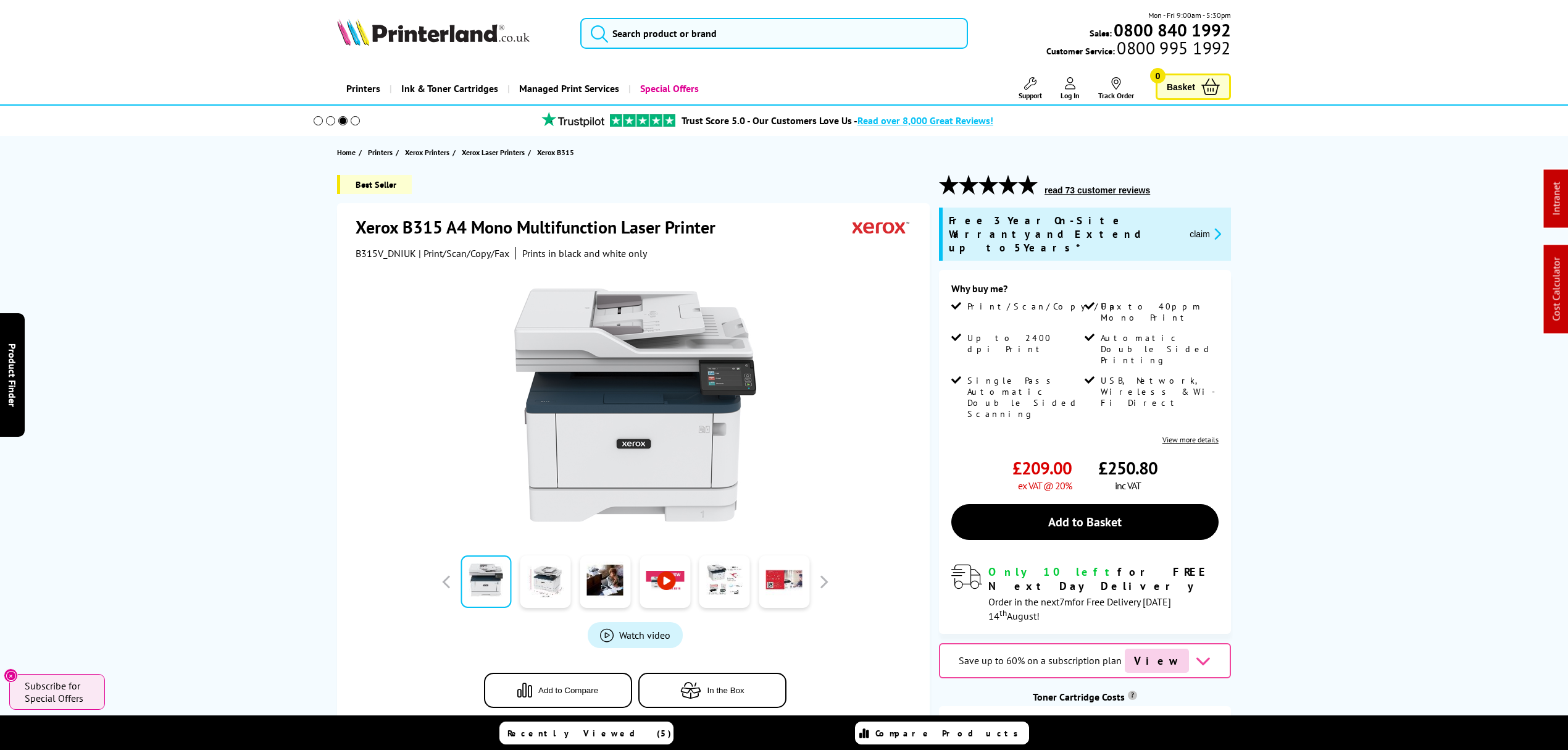
drag, startPoint x: 189, startPoint y: 108, endPoint x: 304, endPoint y: 3, distance: 155.7
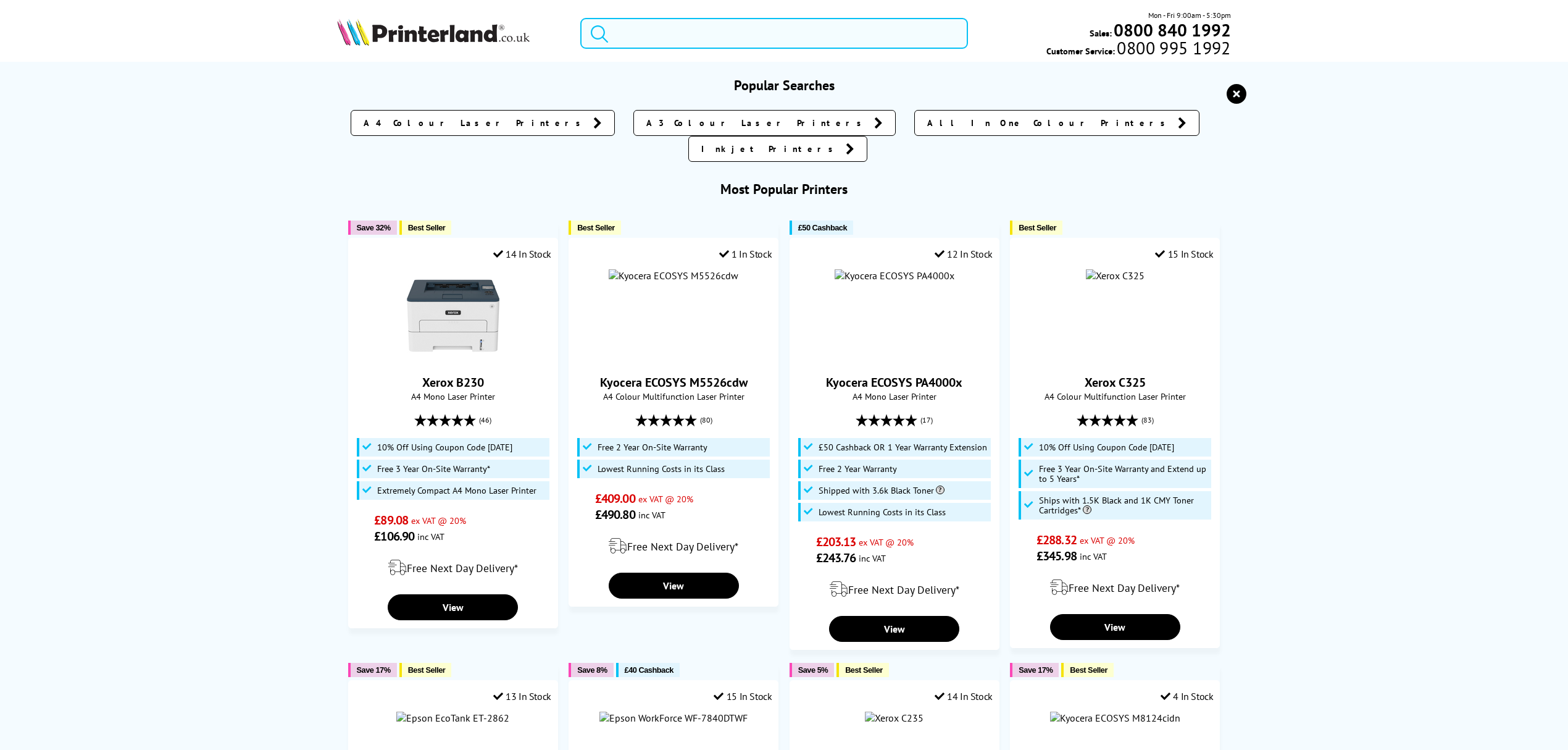
click at [720, 38] on input "search" at bounding box center [774, 34] width 388 height 31
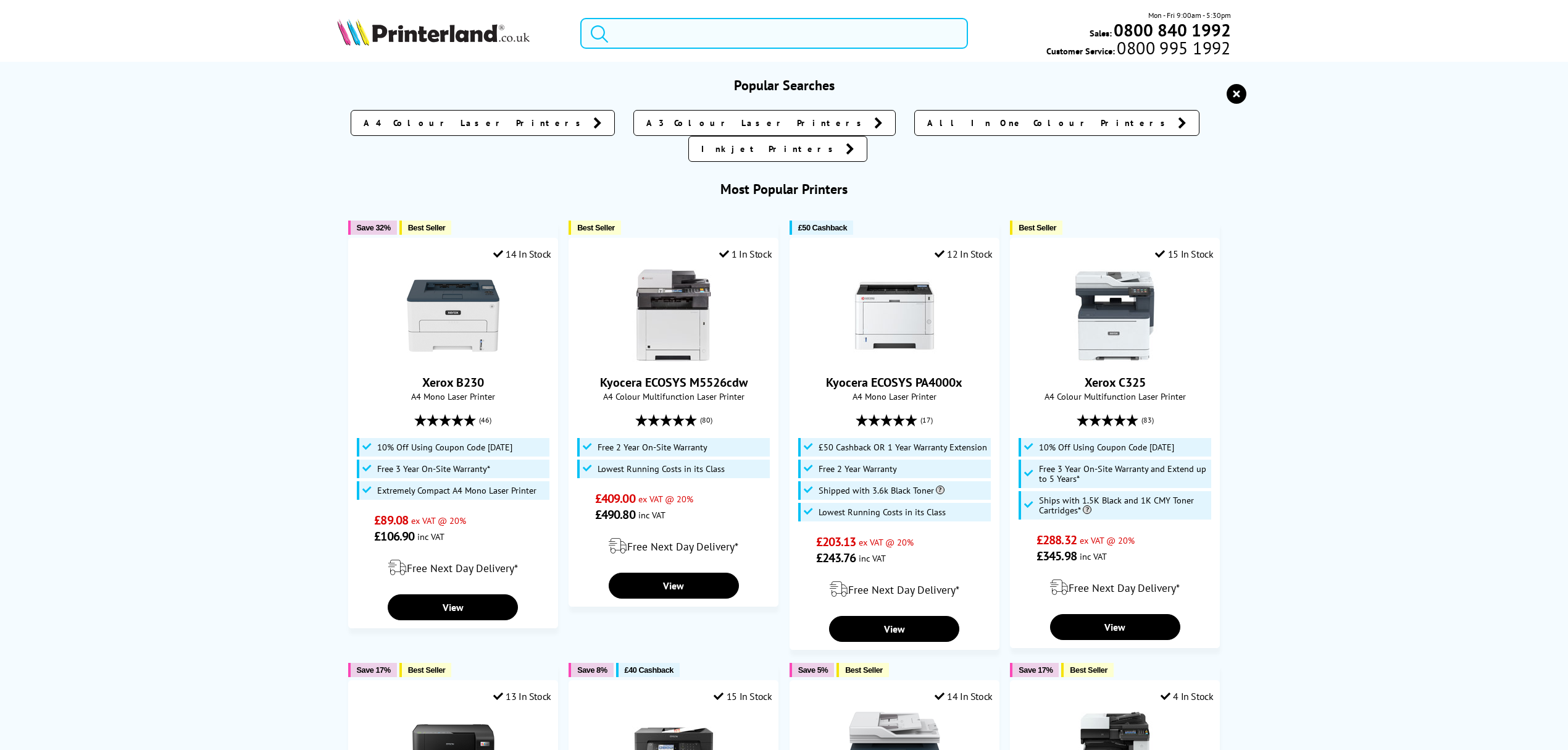
paste input "106R03757"
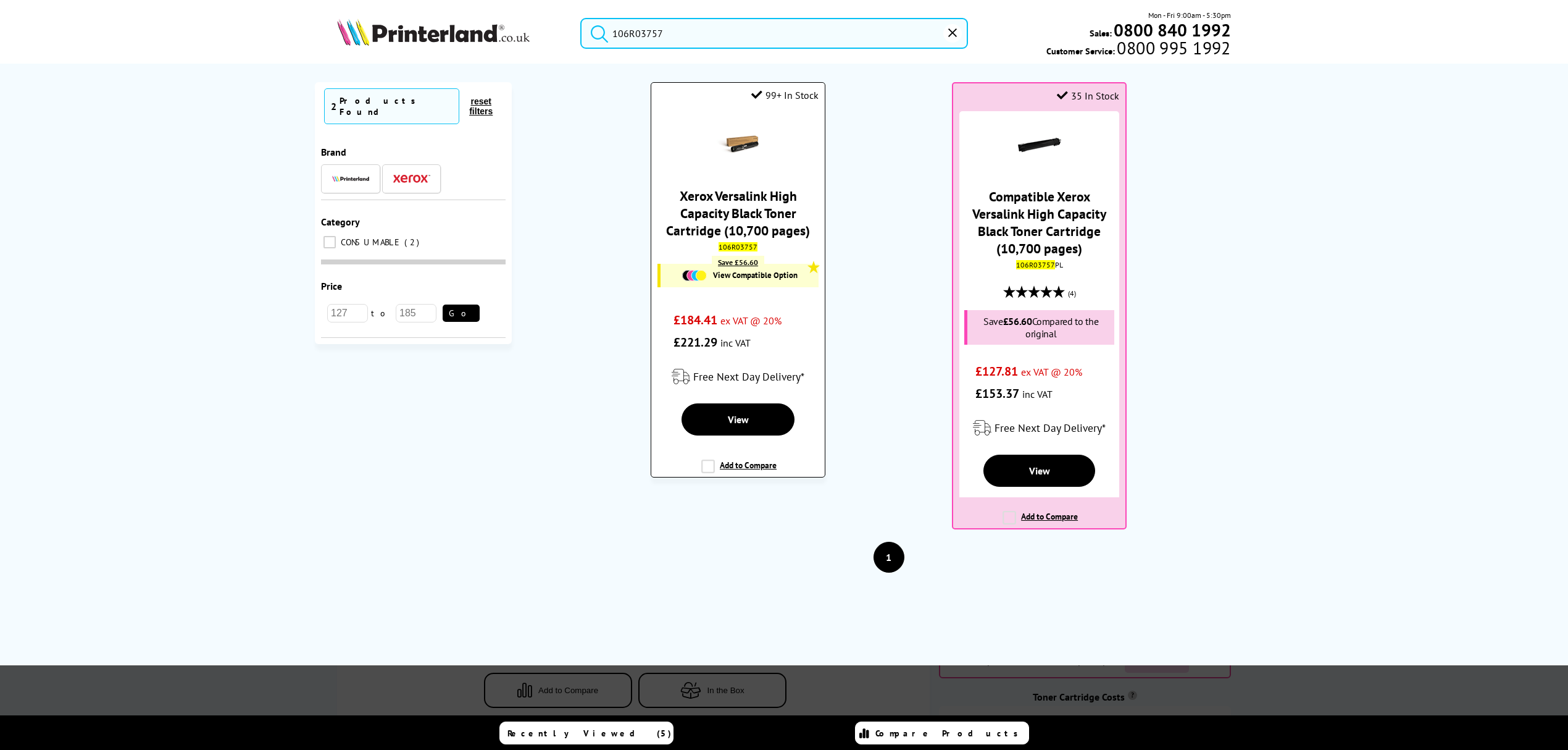
type input "106R03757"
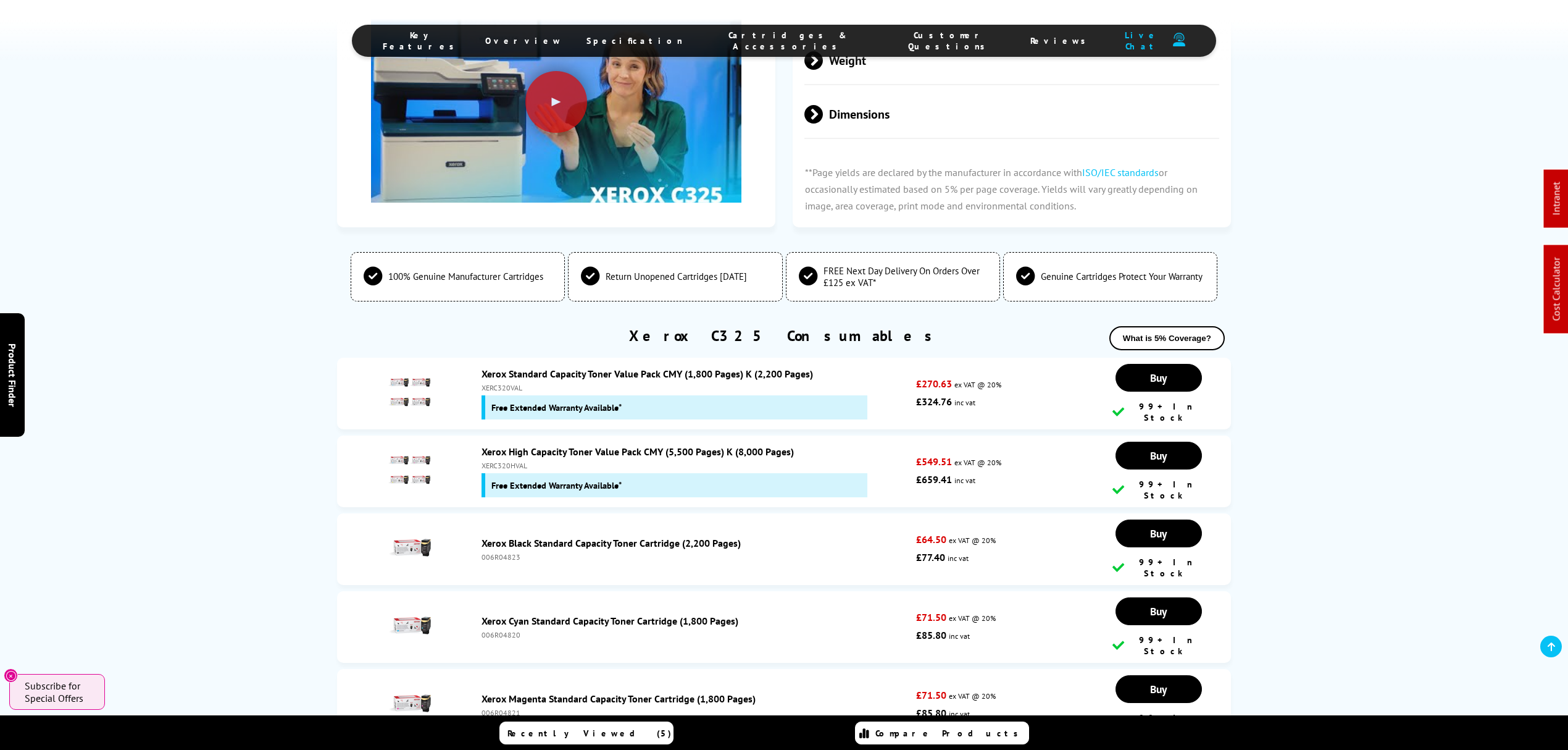
scroll to position [4139, 0]
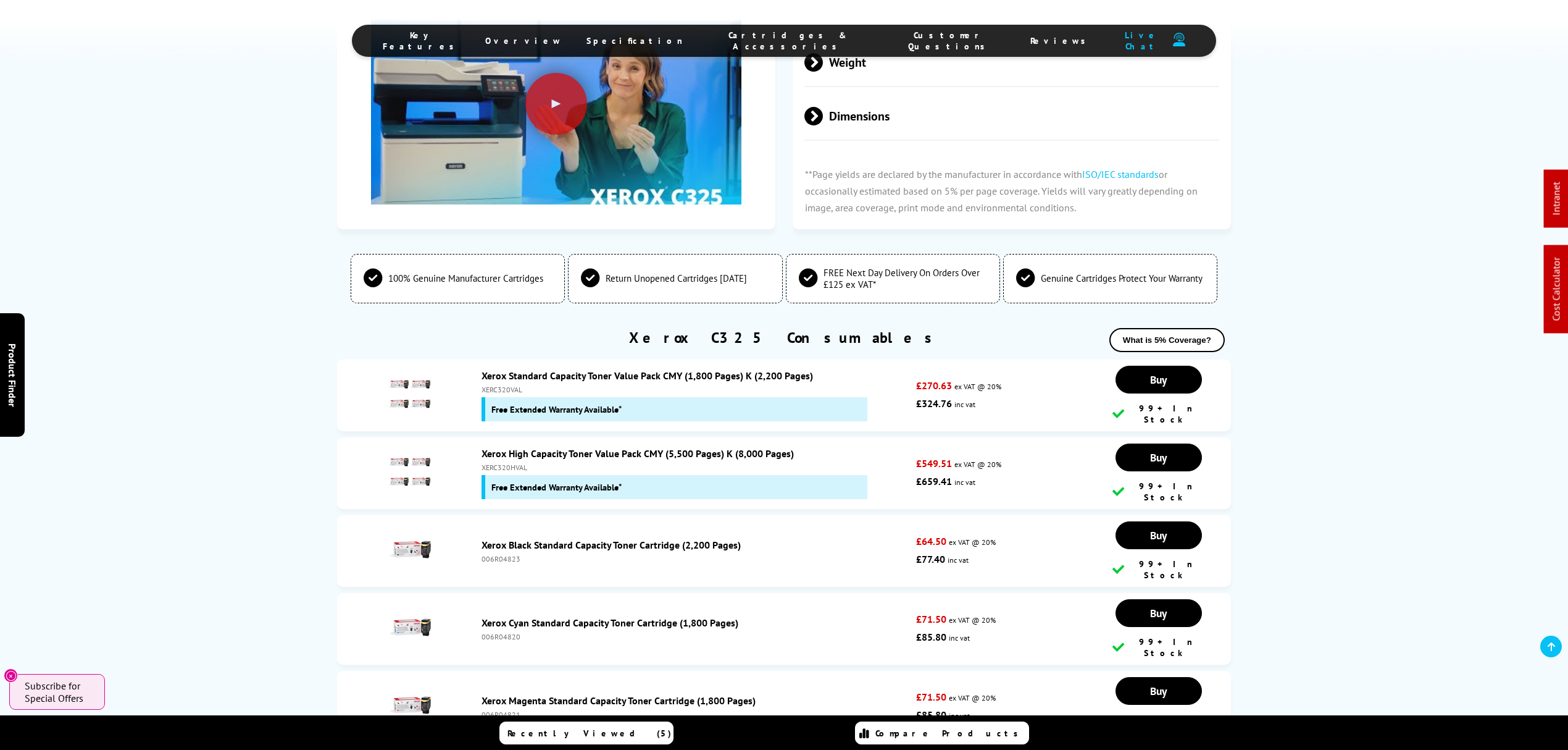
click at [501, 463] on div "XERC320HVAL" at bounding box center [695, 467] width 428 height 9
copy div "XERC320HVAL"
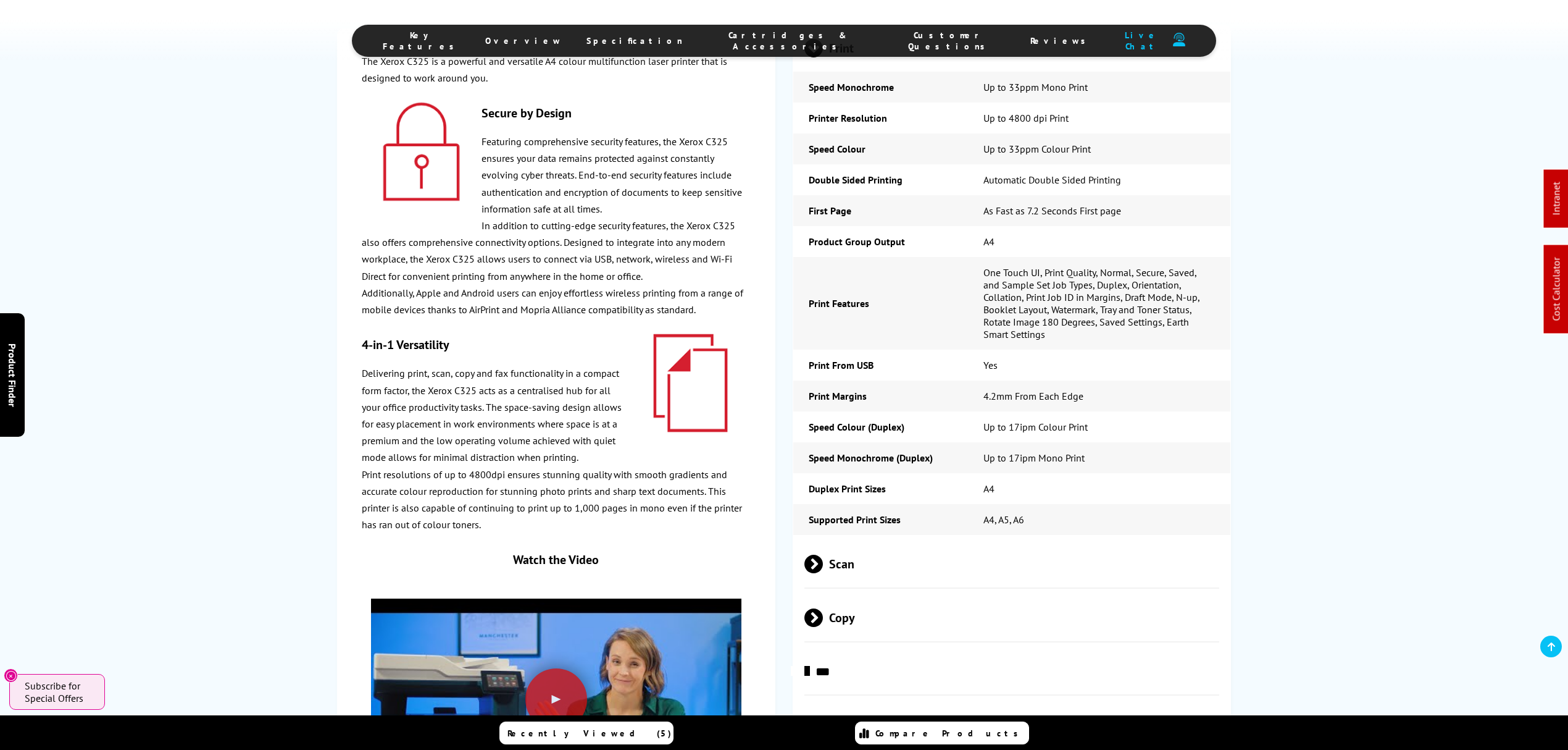
scroll to position [0, 0]
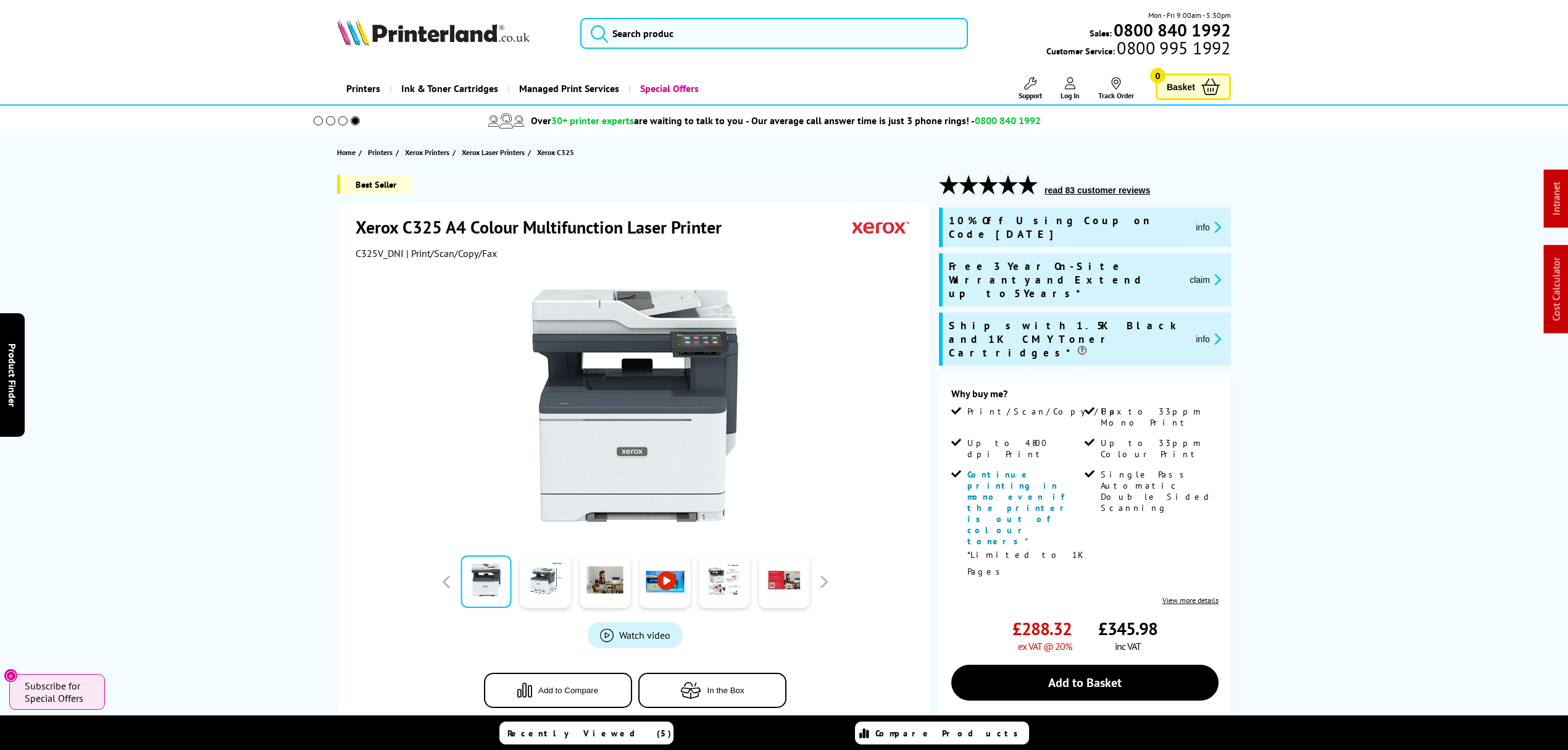
drag, startPoint x: 1429, startPoint y: 499, endPoint x: 1268, endPoint y: 174, distance: 362.7
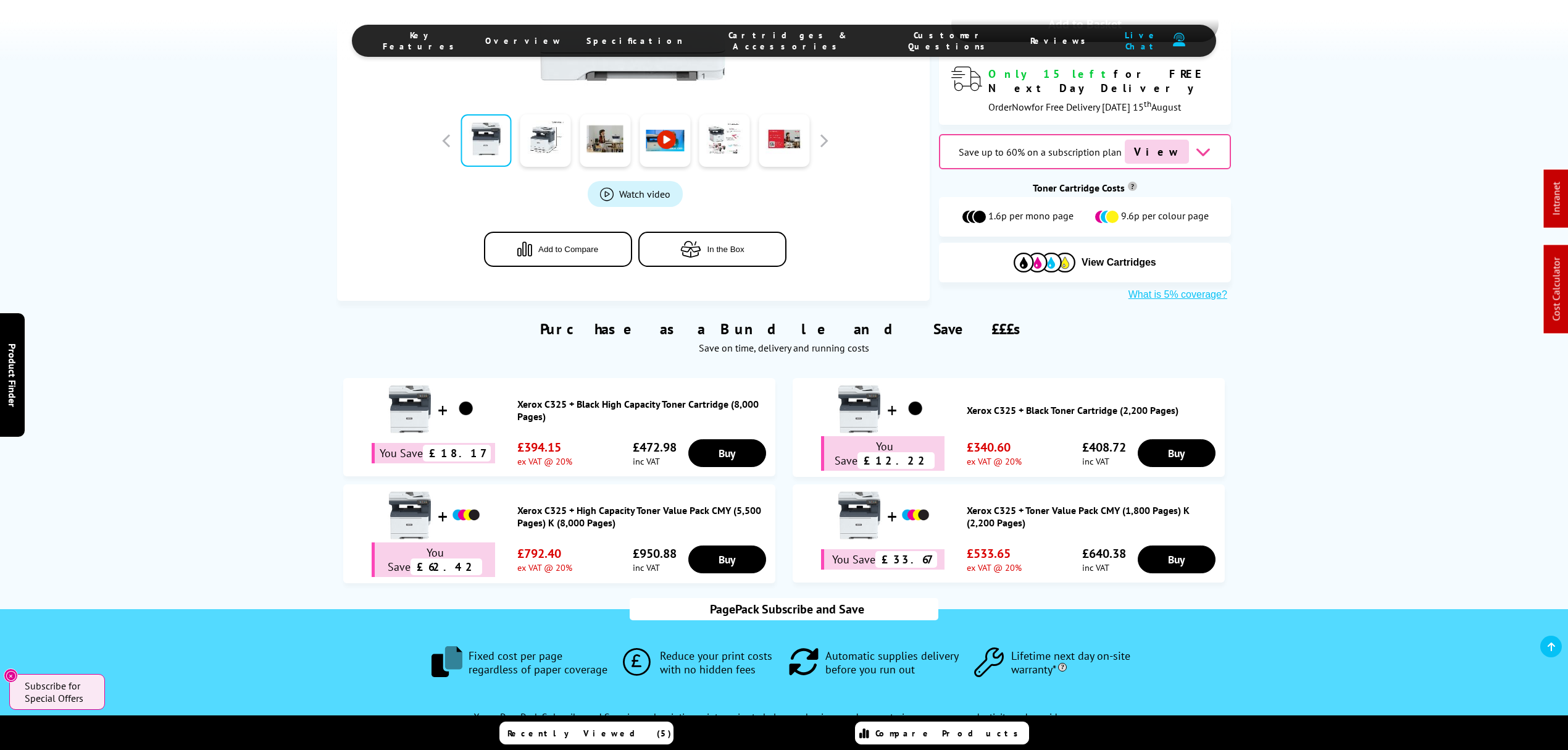
scroll to position [1070, 0]
